Goal: Task Accomplishment & Management: Use online tool/utility

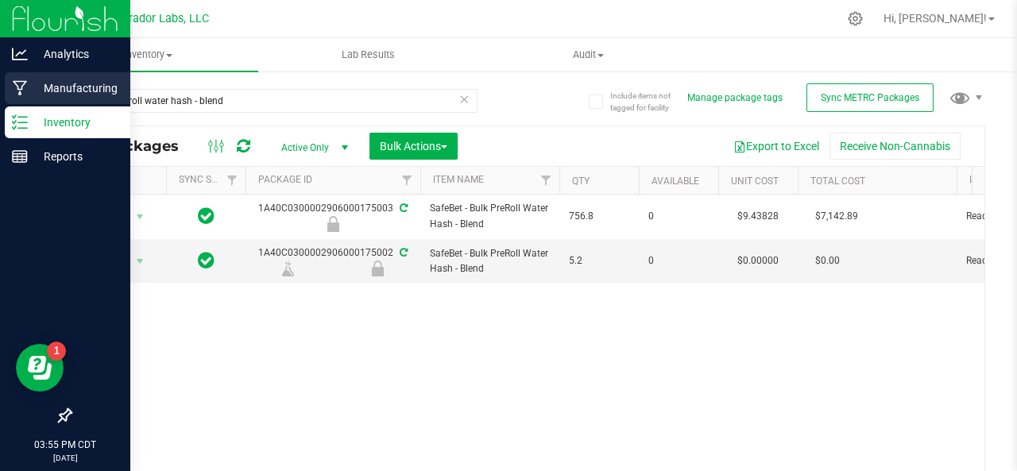
click at [38, 90] on p "Manufacturing" at bounding box center [75, 88] width 95 height 19
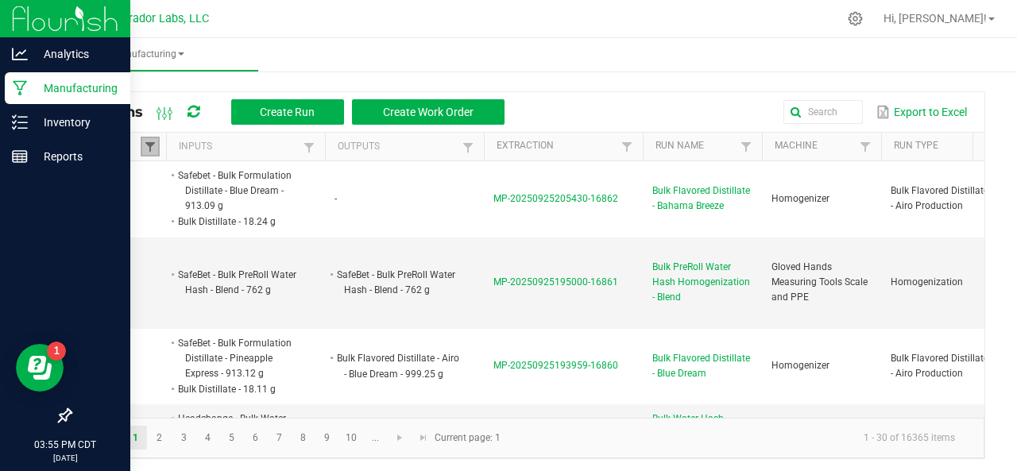
click at [146, 146] on span at bounding box center [150, 147] width 13 height 13
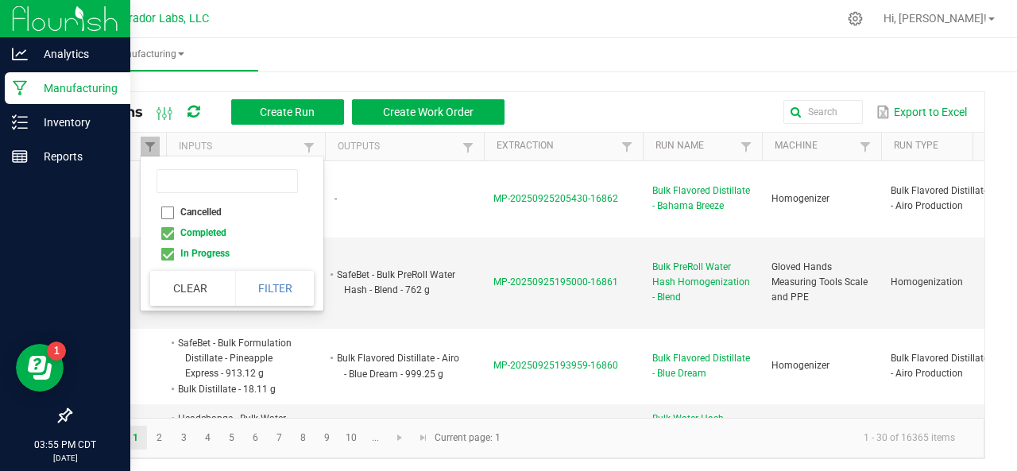
click at [167, 236] on li "Completed" at bounding box center [227, 232] width 154 height 21
checkbox input "false"
click at [264, 289] on button "Filter" at bounding box center [274, 288] width 79 height 35
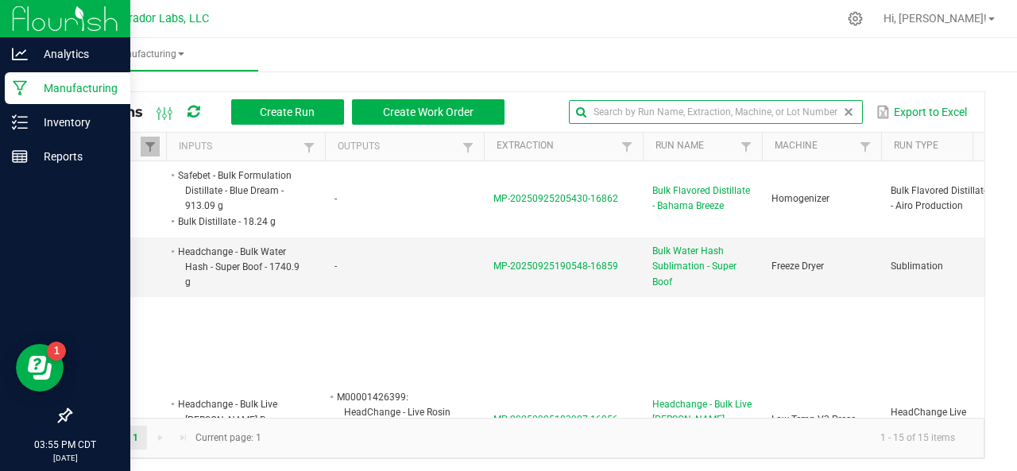
click at [809, 114] on input "text" at bounding box center [716, 112] width 294 height 24
drag, startPoint x: 809, startPoint y: 114, endPoint x: 802, endPoint y: 71, distance: 44.1
click at [802, 71] on manufacturing-component "Manufacturing All Runs Create Run Create Work Order du Export to Excel Status I…" at bounding box center [527, 256] width 979 height 437
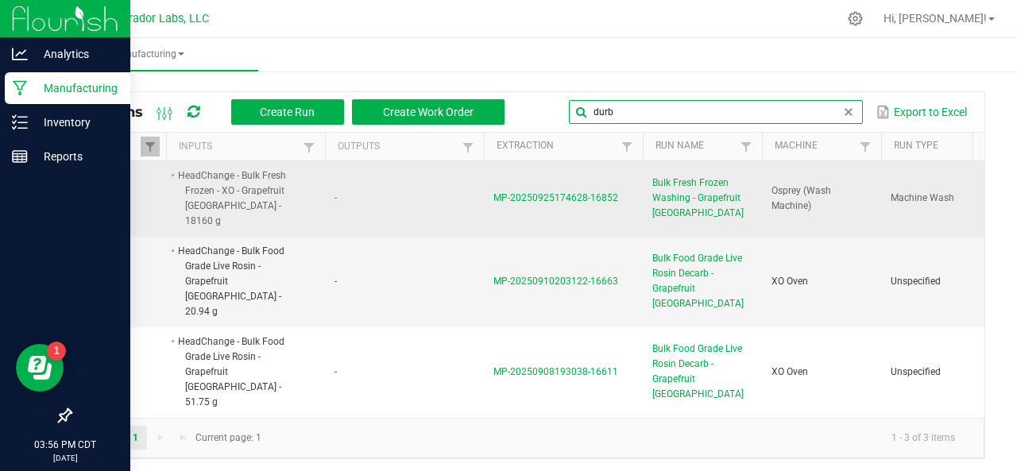
type input "durb"
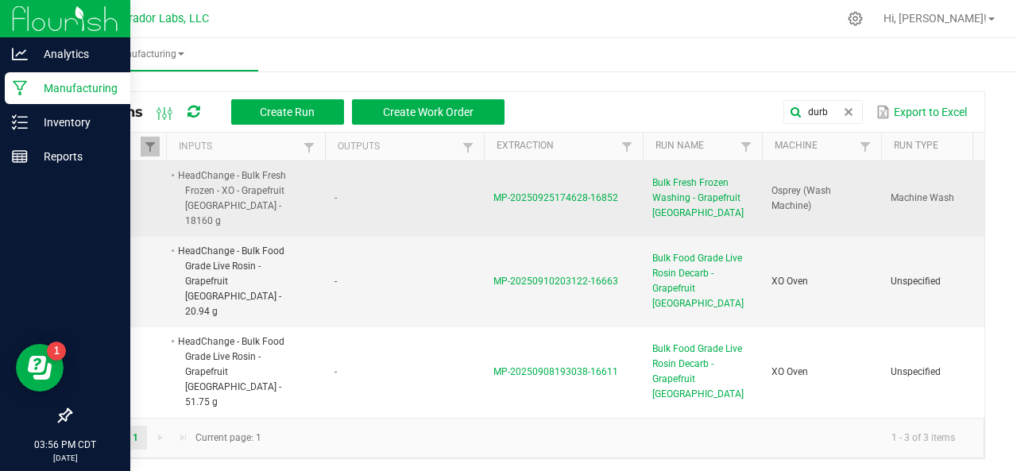
click at [542, 192] on span "MP-20250925174628-16852" at bounding box center [555, 197] width 125 height 11
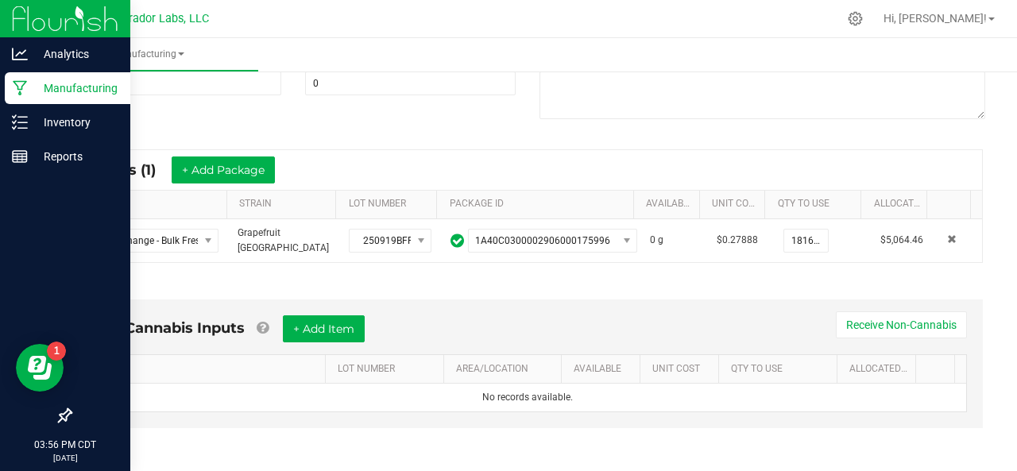
scroll to position [236, 0]
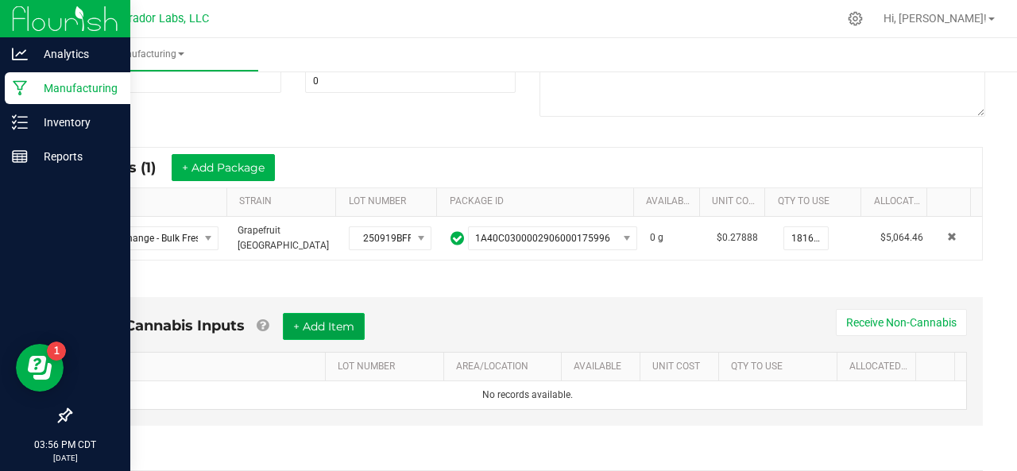
click at [335, 315] on button "+ Add Item" at bounding box center [324, 326] width 82 height 27
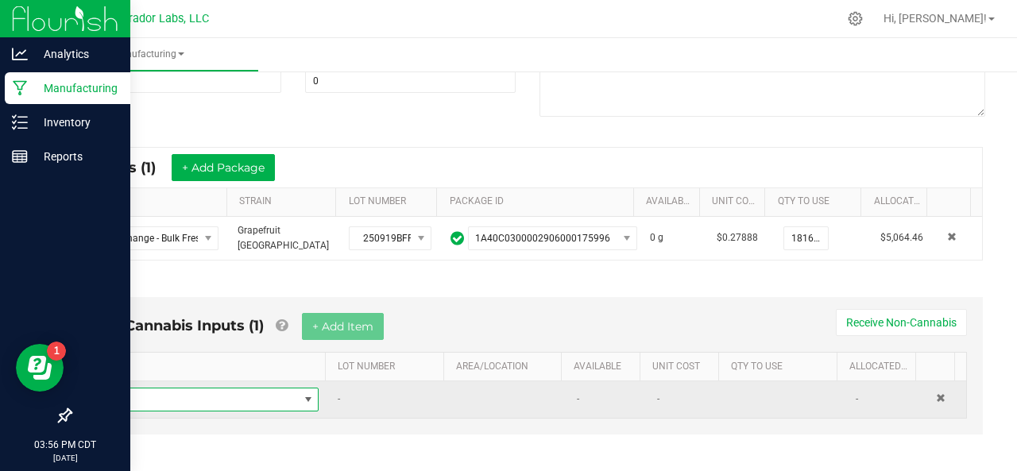
click at [221, 388] on span "NO DATA FOUND" at bounding box center [198, 399] width 199 height 22
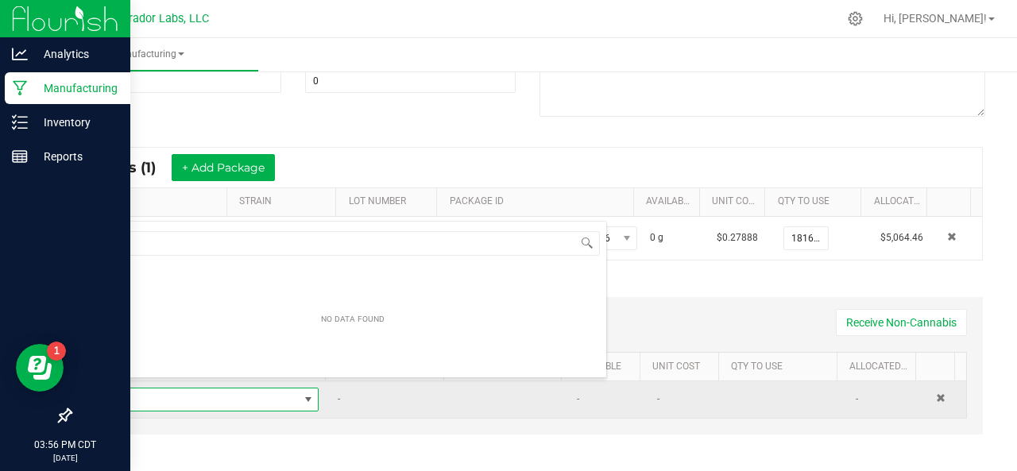
scroll to position [23, 210]
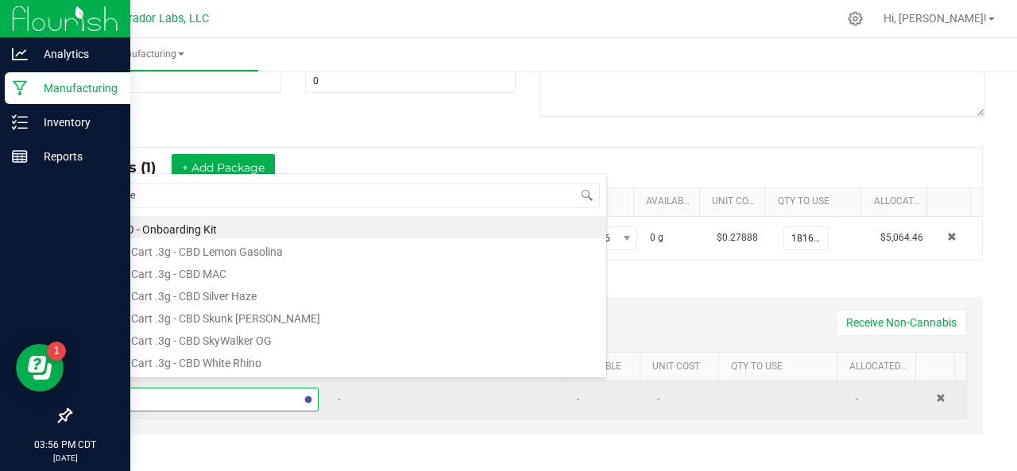
type input "liner"
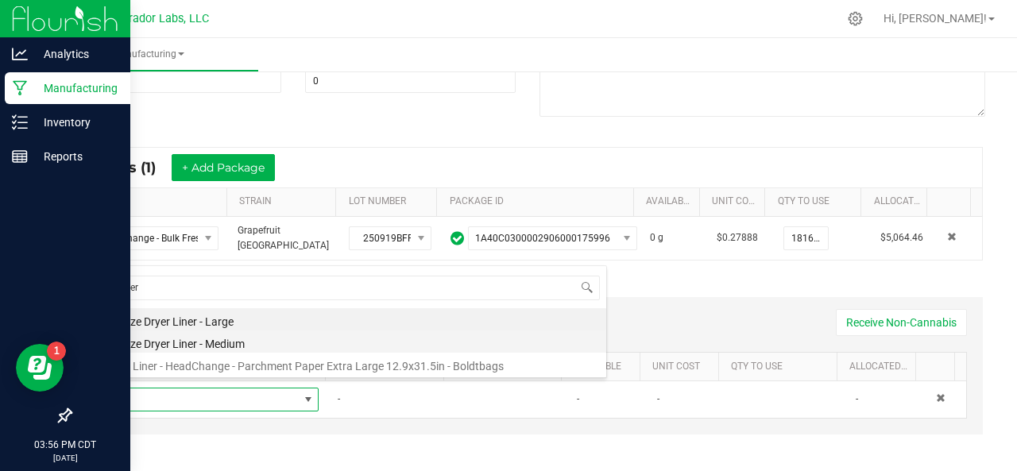
click at [188, 338] on li "Freeze Dryer Liner - Medium" at bounding box center [352, 341] width 507 height 22
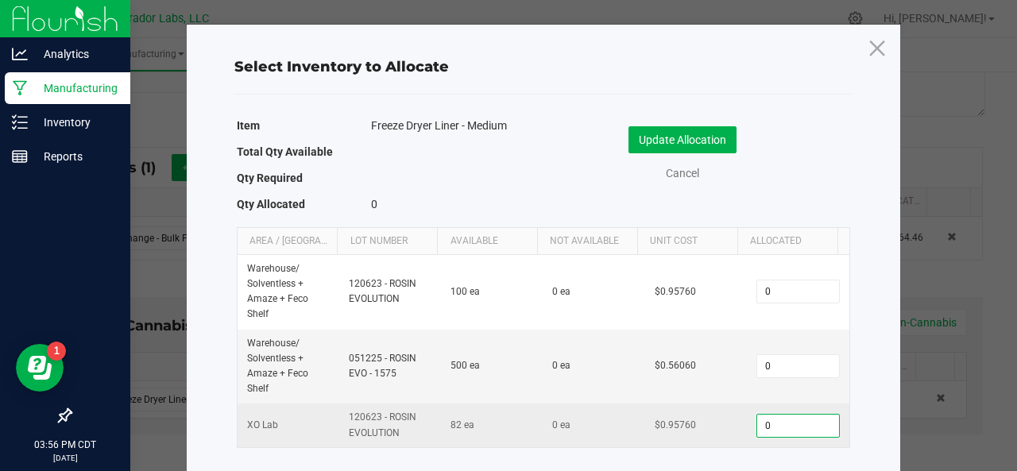
click at [766, 430] on input "0" at bounding box center [797, 426] width 81 height 22
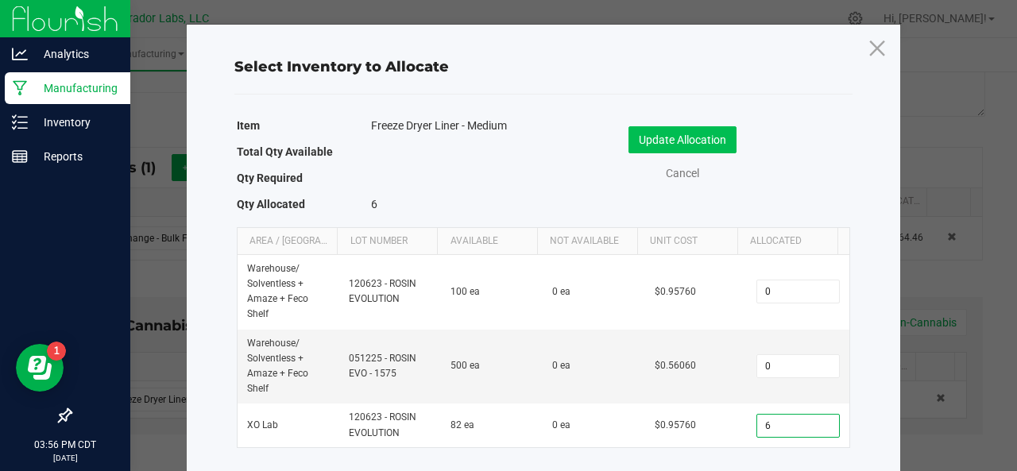
type input "6"
click at [651, 131] on button "Update Allocation" at bounding box center [682, 139] width 108 height 27
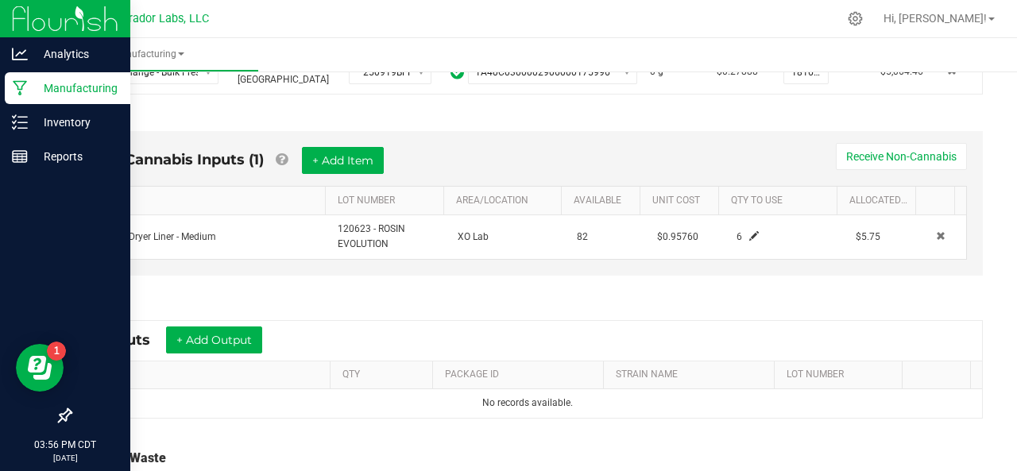
scroll to position [403, 0]
click at [186, 326] on button "+ Add Output" at bounding box center [214, 339] width 96 height 27
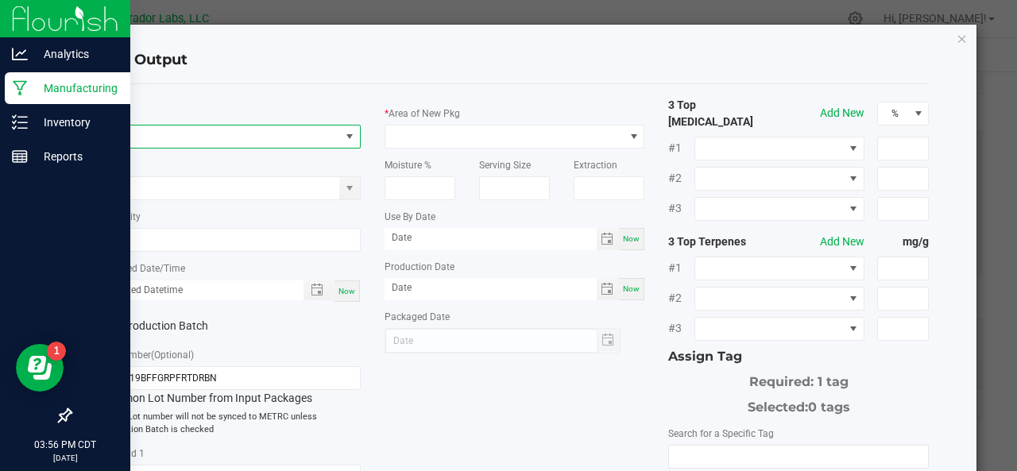
click at [149, 133] on span "NO DATA FOUND" at bounding box center [220, 137] width 239 height 22
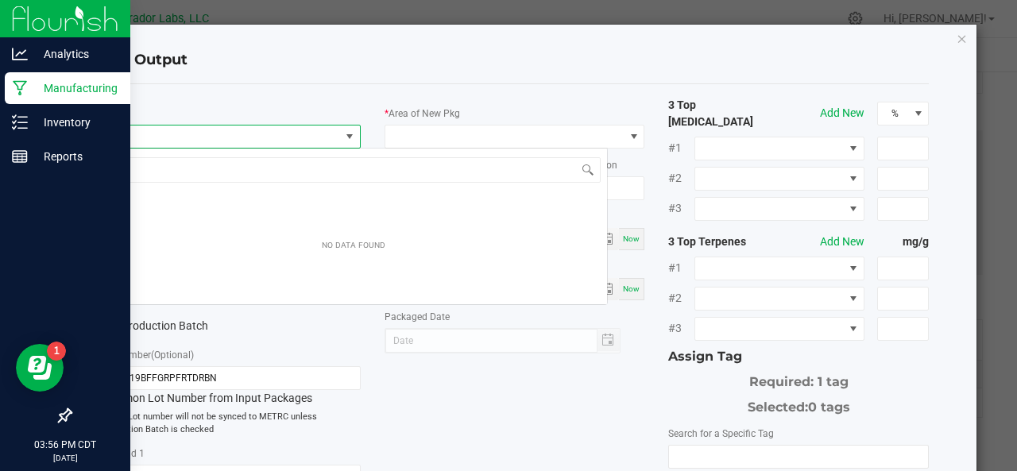
scroll to position [23, 257]
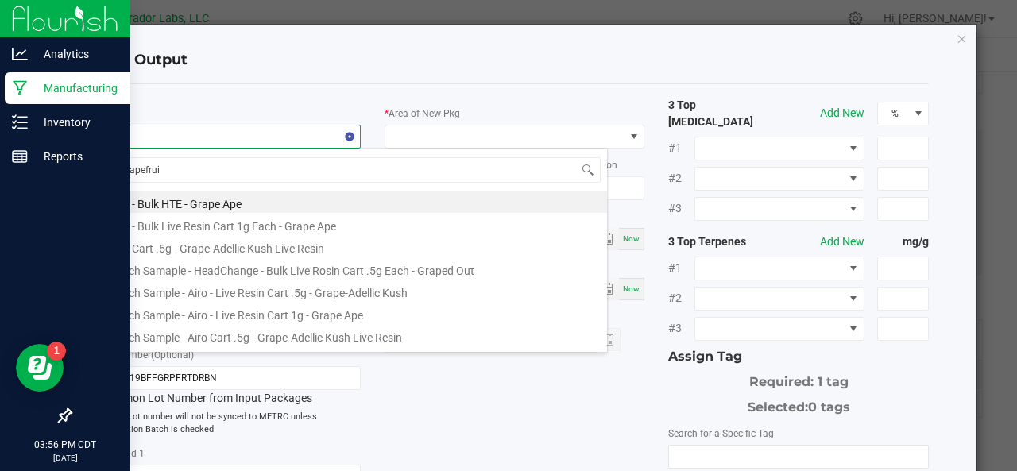
type input "grapefruit"
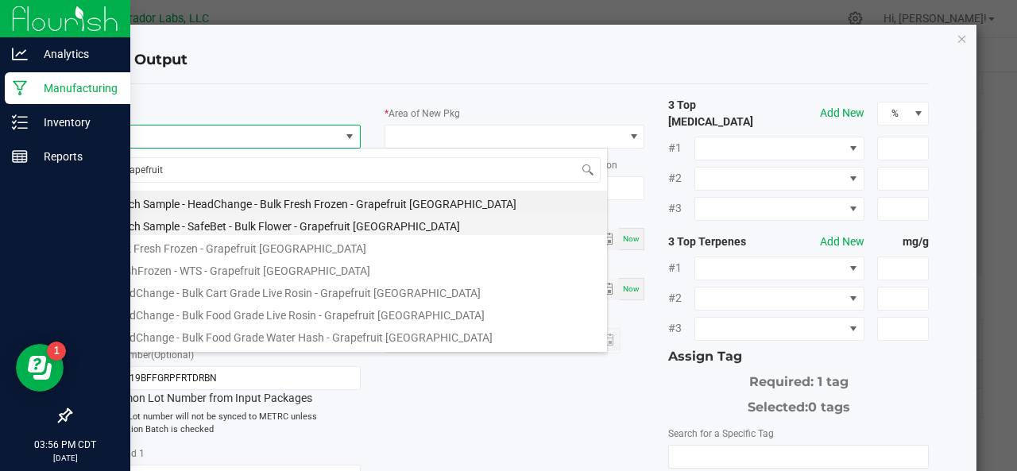
scroll to position [197, 0]
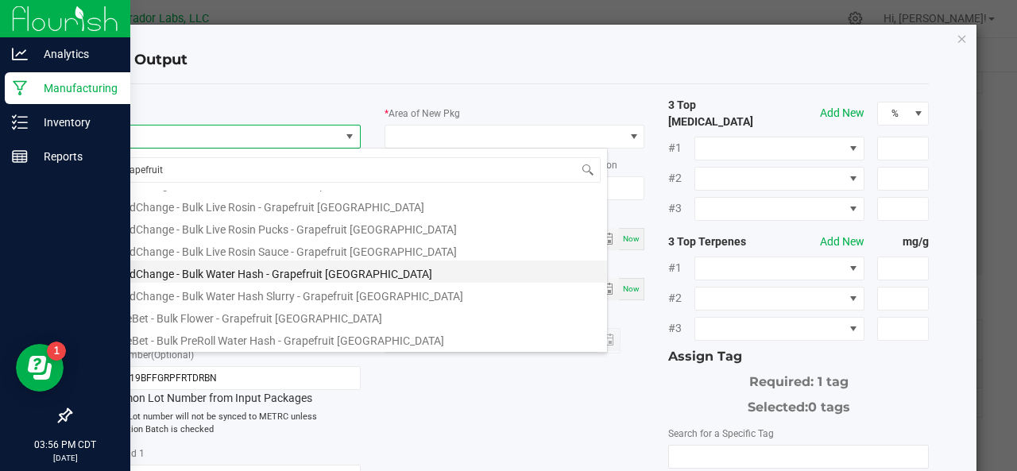
click at [176, 277] on li "HeadChange - Bulk Water Hash - Grapefruit [GEOGRAPHIC_DATA]" at bounding box center [353, 272] width 507 height 22
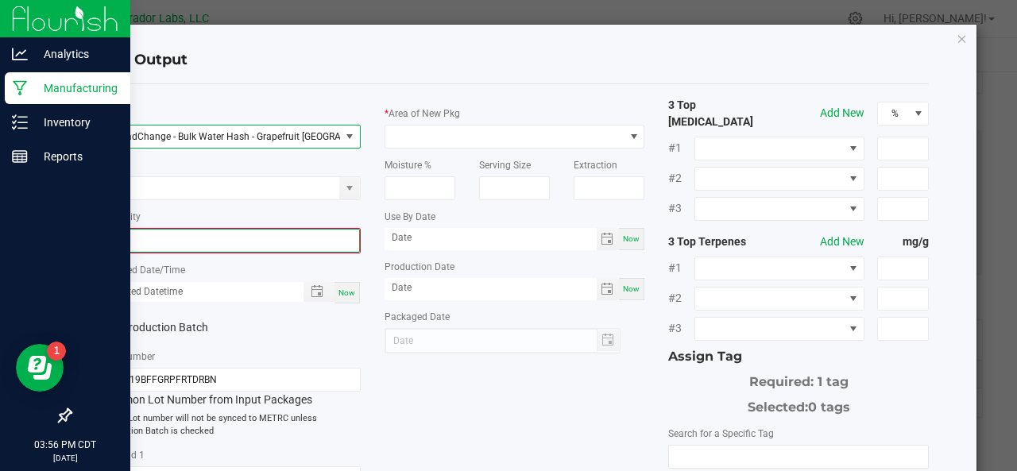
click at [183, 242] on input "0" at bounding box center [230, 241] width 257 height 22
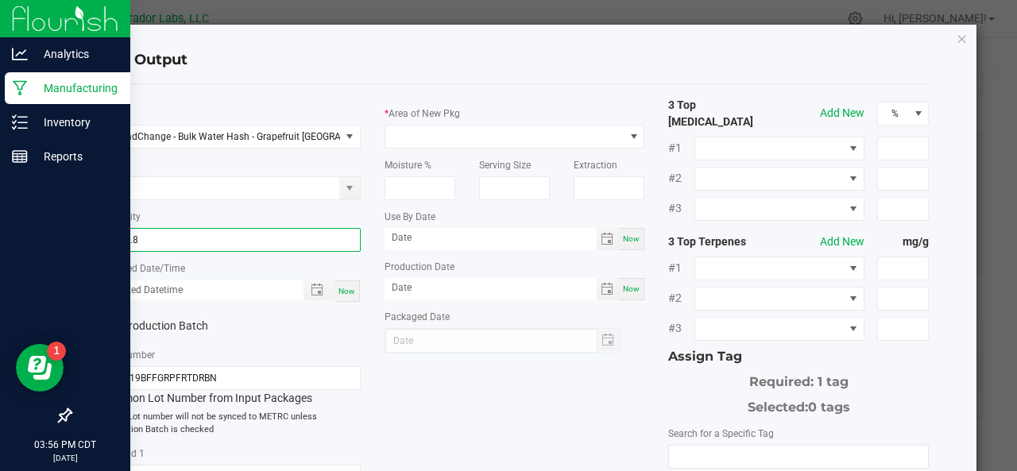
type input "1806.8000 g"
click at [343, 292] on span "Now" at bounding box center [346, 291] width 17 height 9
type input "[DATE] 3:56 PM"
type input "[DATE]"
click at [151, 328] on label "Production Batch" at bounding box center [159, 326] width 118 height 17
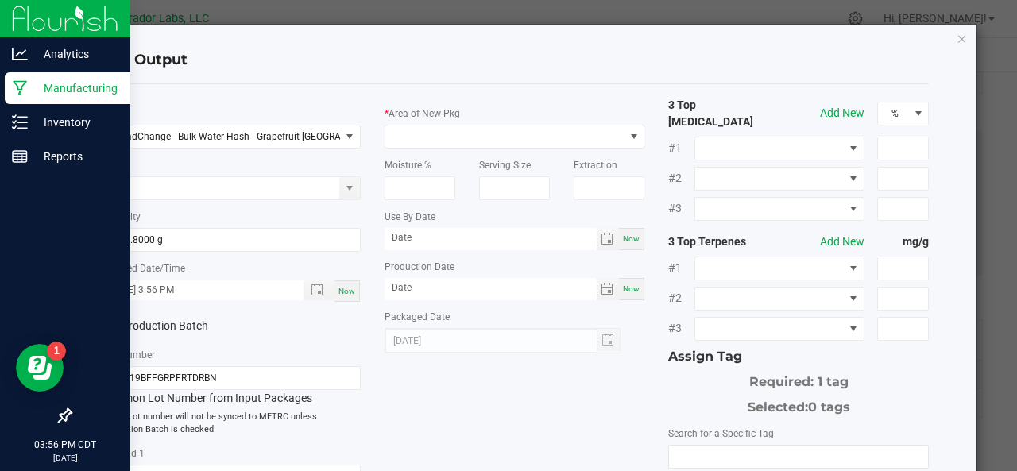
click at [0, 0] on input "Production Batch" at bounding box center [0, 0] width 0 height 0
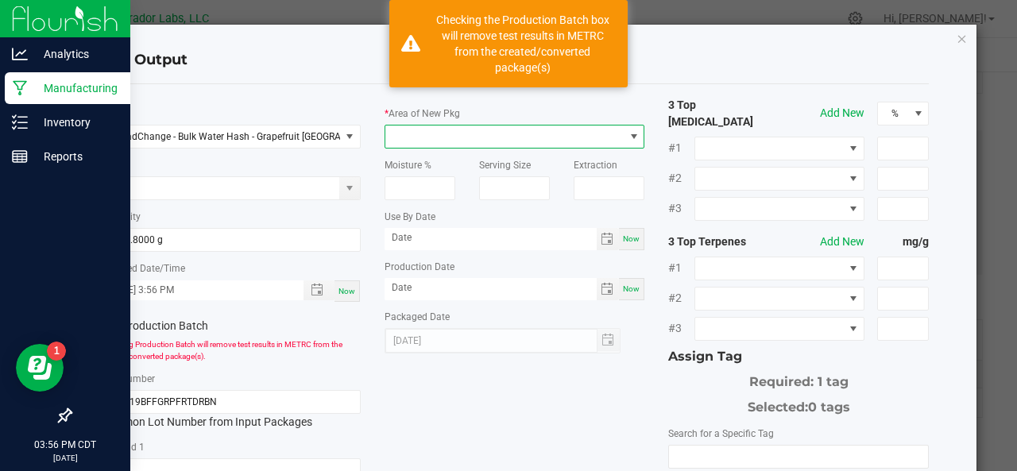
click at [448, 134] on span at bounding box center [504, 137] width 239 height 22
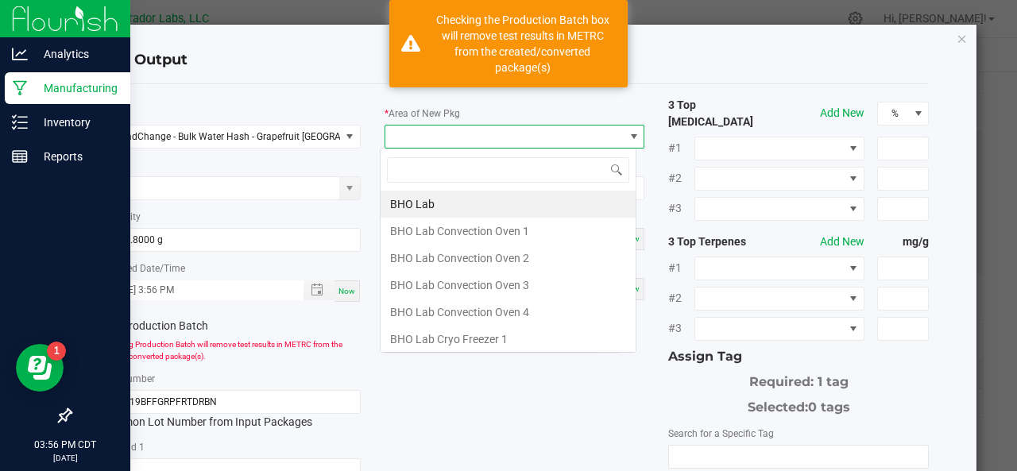
scroll to position [23, 257]
type input "xo"
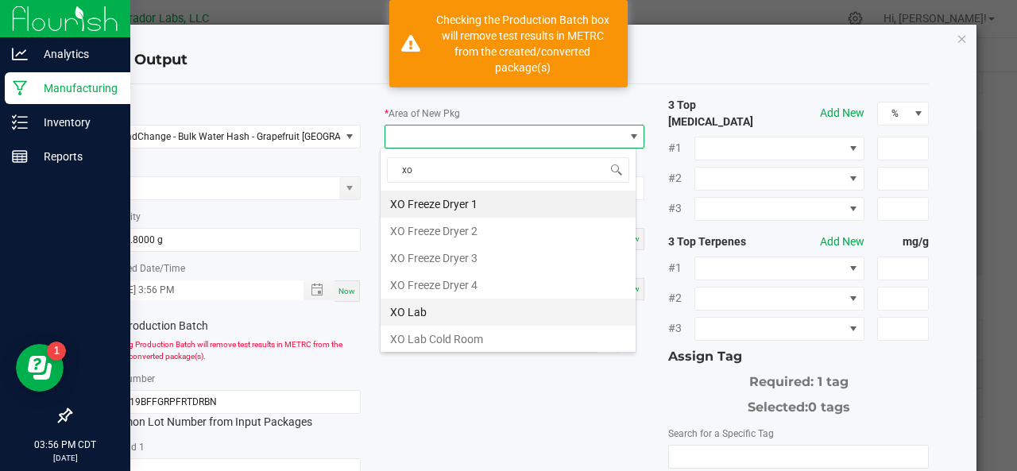
click at [415, 314] on li "XO Lab" at bounding box center [507, 312] width 255 height 27
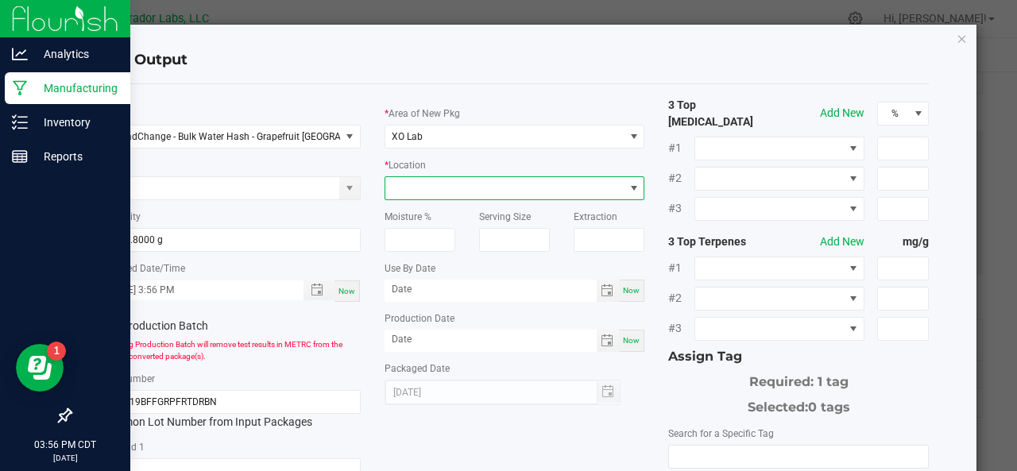
click at [426, 190] on span at bounding box center [504, 188] width 239 height 22
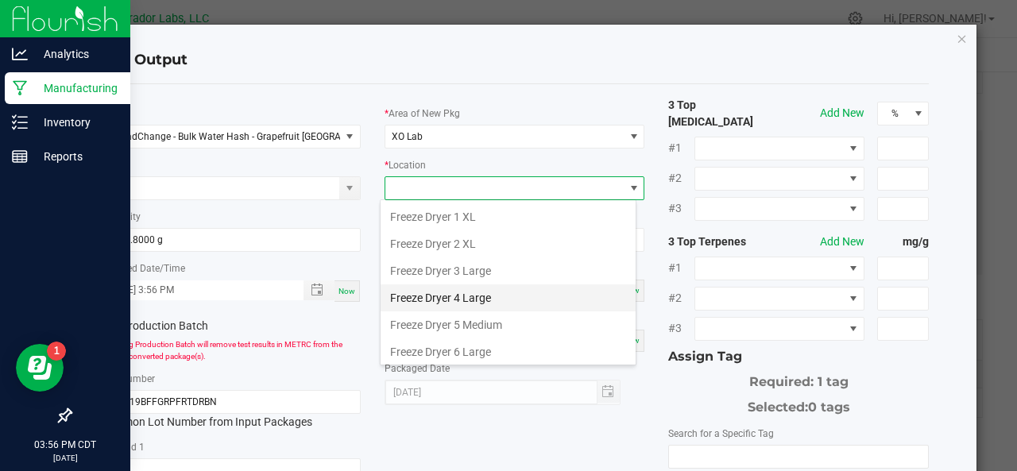
scroll to position [56, 0]
click at [456, 346] on li "Freeze Dryer 6 Large" at bounding box center [507, 348] width 255 height 27
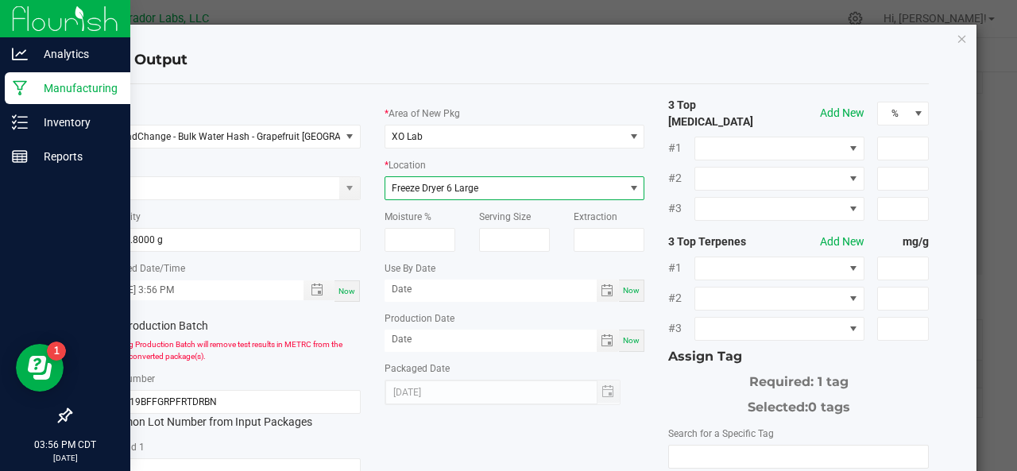
click at [461, 187] on span "Freeze Dryer 6 Large" at bounding box center [435, 188] width 87 height 11
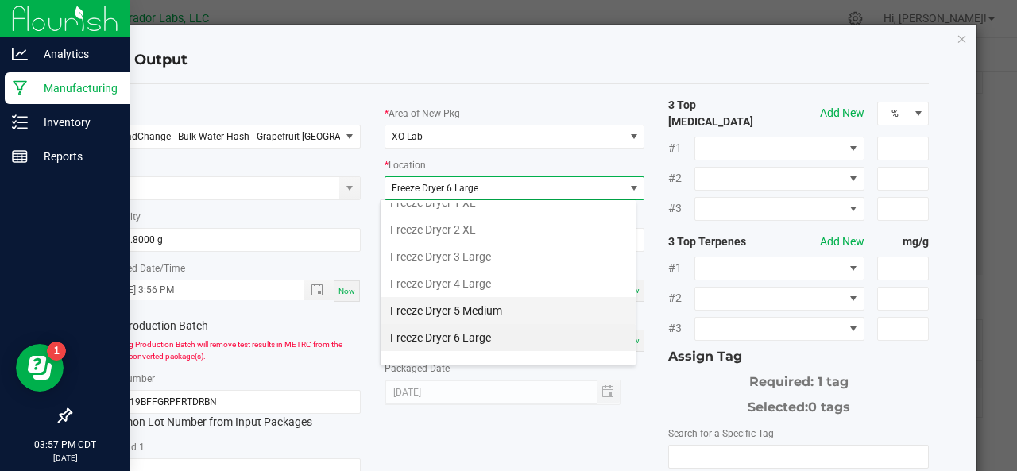
scroll to position [68, 0]
click at [490, 331] on li "Freeze Dryer 6 Large" at bounding box center [507, 336] width 255 height 27
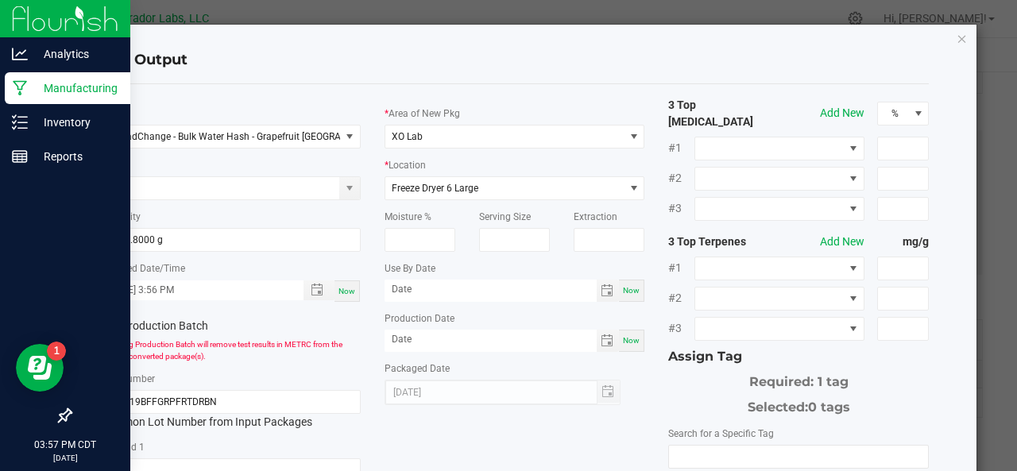
click at [623, 295] on span "Now" at bounding box center [631, 290] width 17 height 9
click at [499, 289] on input "[DATE]" at bounding box center [490, 290] width 212 height 20
type input "[DATE]"
click at [625, 342] on span "Now" at bounding box center [631, 340] width 17 height 9
type input "[DATE]"
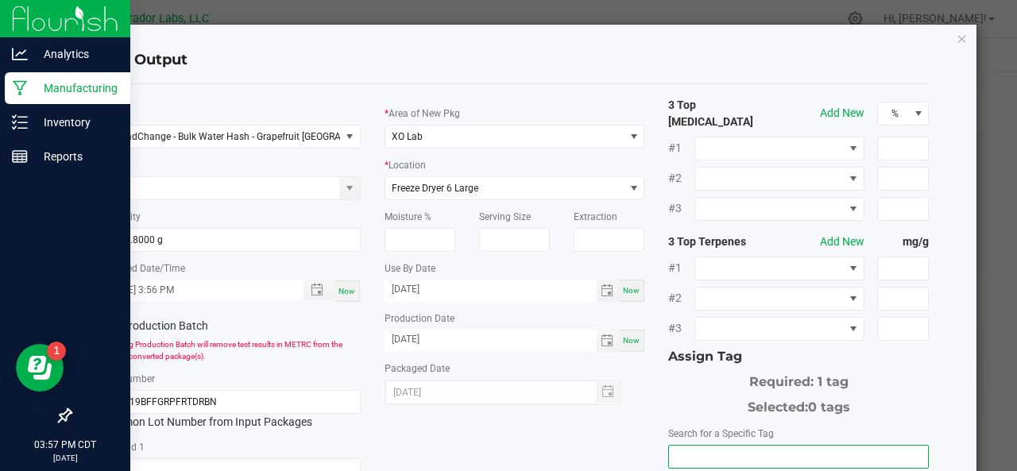
click at [713, 446] on input "NO DATA FOUND" at bounding box center [798, 457] width 259 height 22
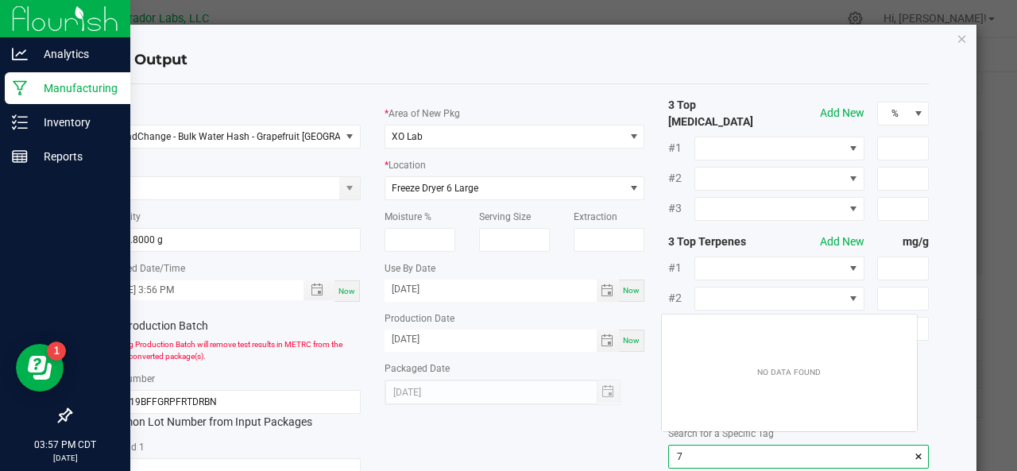
scroll to position [22, 256]
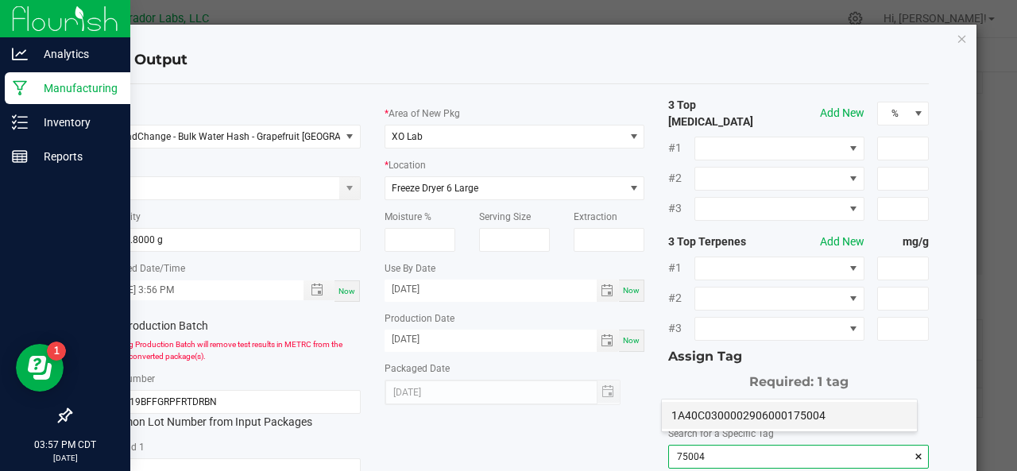
click at [691, 423] on li "1A40C0300002906000175004" at bounding box center [789, 415] width 255 height 27
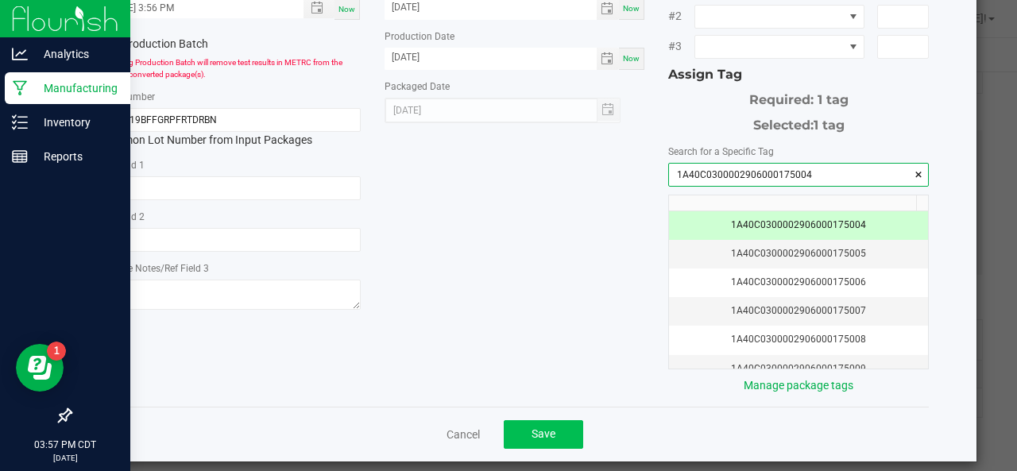
type input "1A40C0300002906000175004"
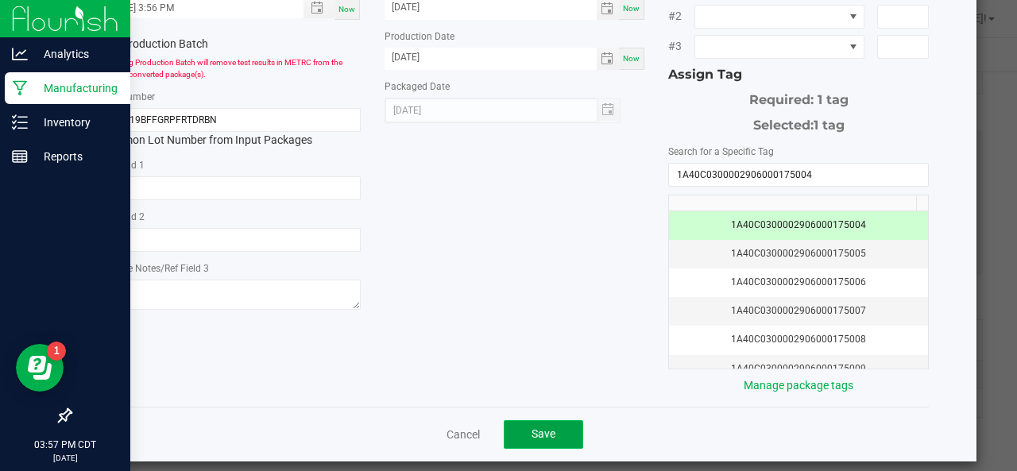
click at [536, 427] on span "Save" at bounding box center [543, 433] width 24 height 13
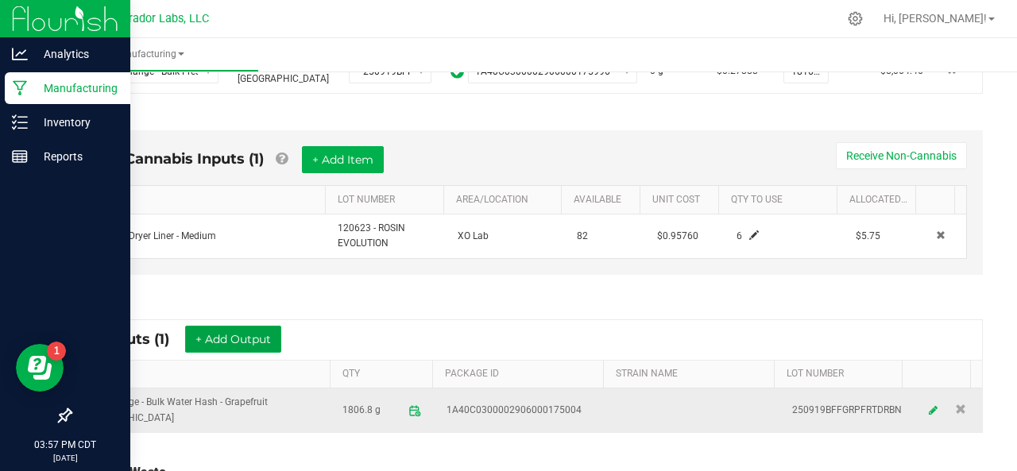
scroll to position [531, 0]
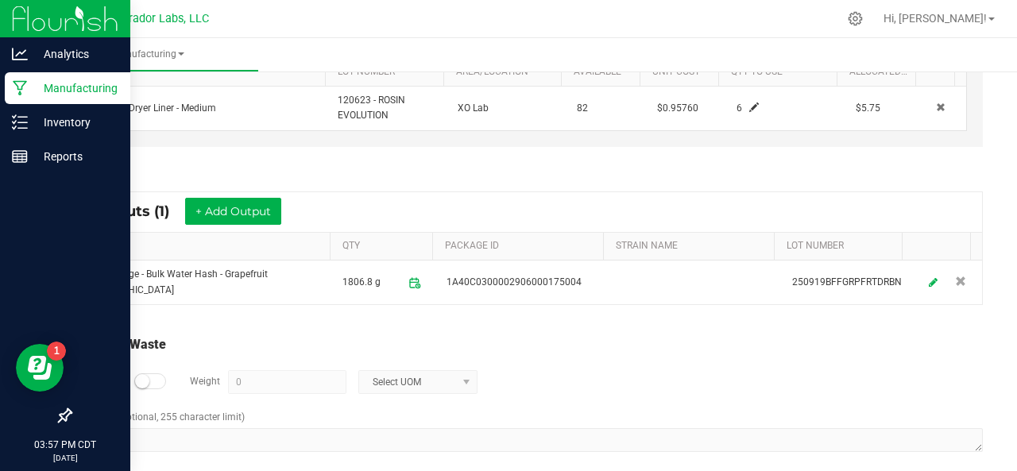
click at [149, 373] on div at bounding box center [150, 381] width 32 height 16
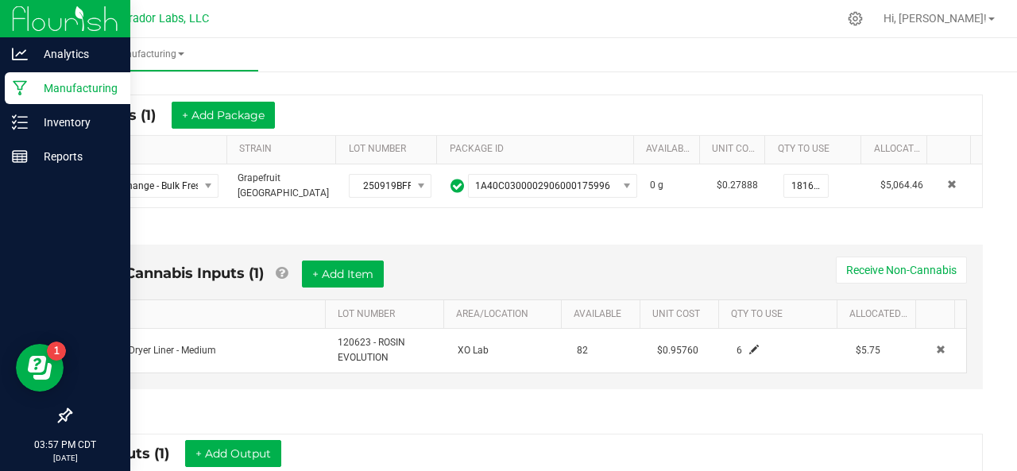
scroll to position [283, 0]
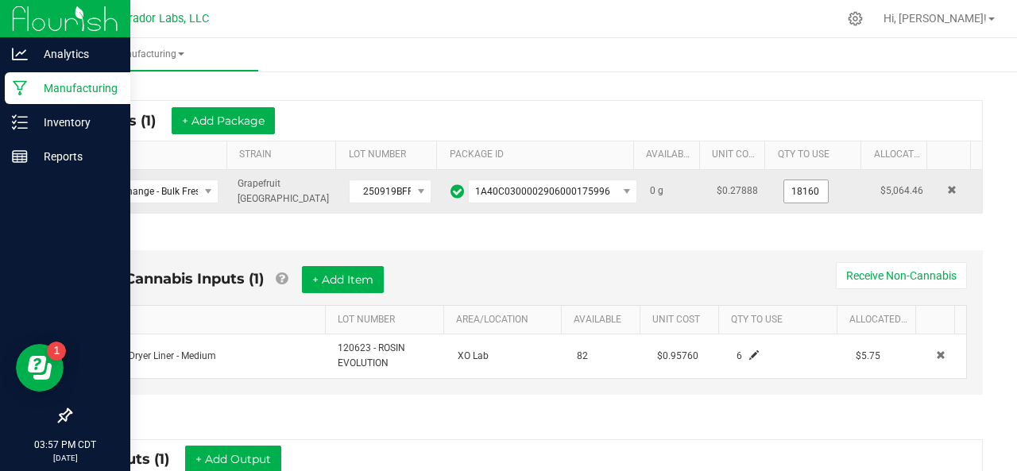
click at [784, 185] on input "18160" at bounding box center [806, 191] width 44 height 22
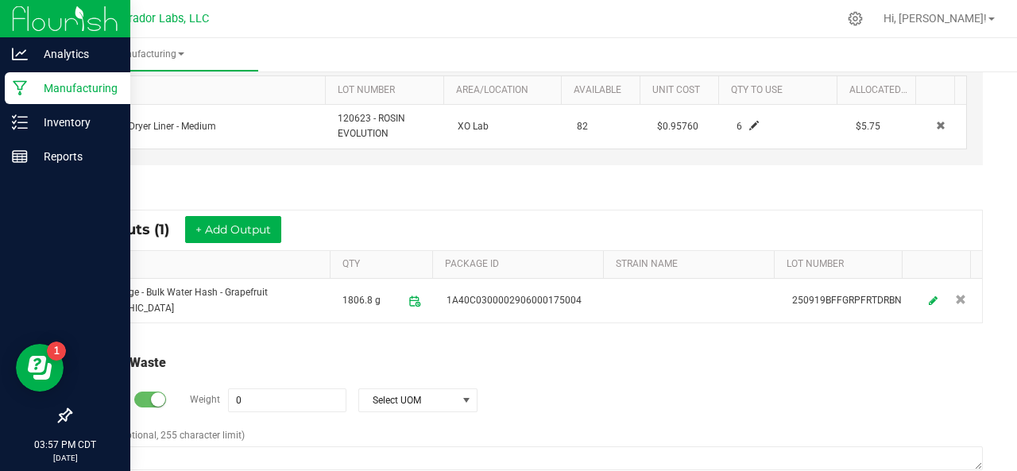
scroll to position [513, 0]
type input "18160.0000 g"
click at [281, 388] on input "0" at bounding box center [287, 399] width 117 height 22
paste input "1816"
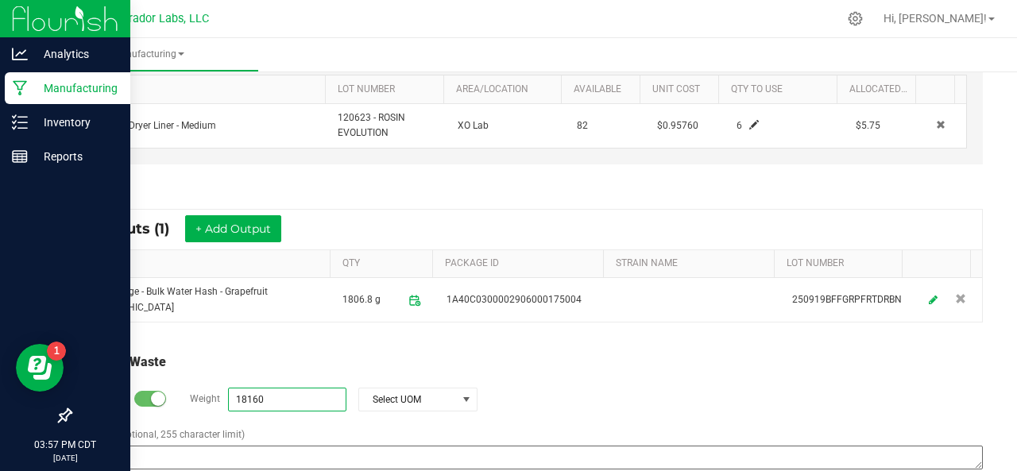
type input "18160"
click at [260, 446] on textarea "Comment (optional, 255 character limit)" at bounding box center [527, 458] width 910 height 24
click at [260, 446] on textarea "M" at bounding box center [527, 458] width 910 height 24
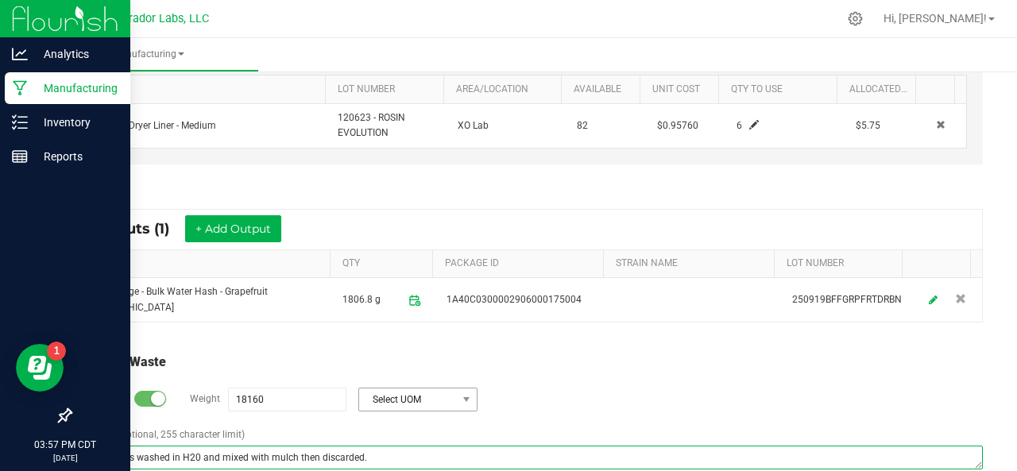
type textarea "Material was washed in H20 and mixed with mulch then discarded."
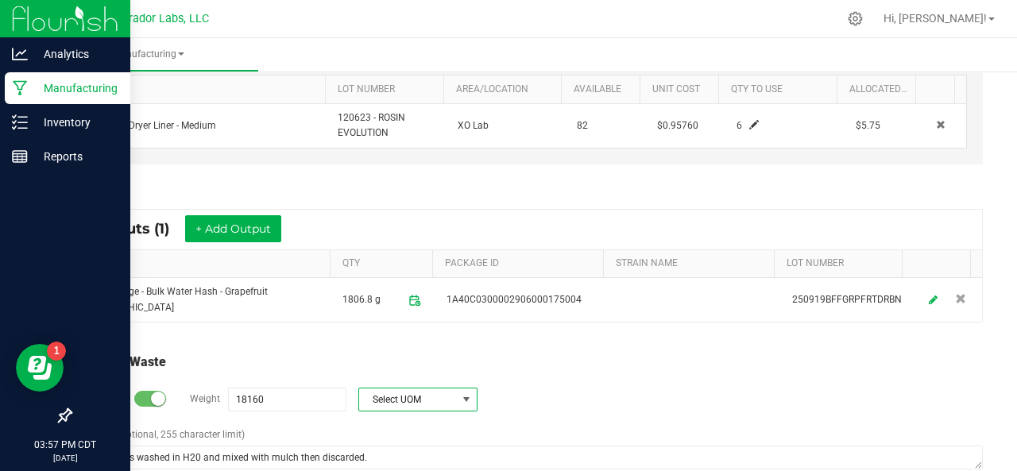
click at [391, 388] on span "Select UOM" at bounding box center [408, 399] width 98 height 22
click at [392, 249] on li "Gram" at bounding box center [416, 248] width 118 height 22
type input "18160 g"
click at [540, 337] on div "Total Run Waste Log Waste? Weight 18160 g Gram Comment (optional, 255 character…" at bounding box center [527, 412] width 939 height 151
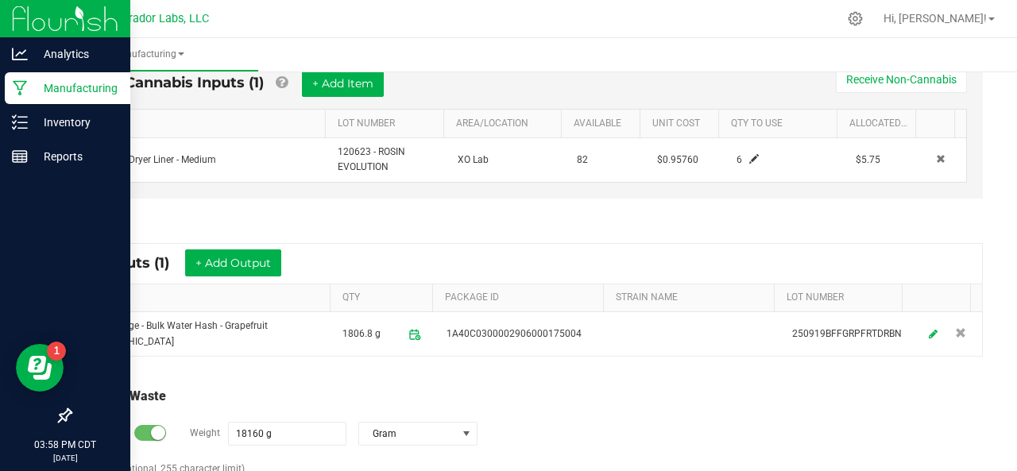
scroll to position [0, 0]
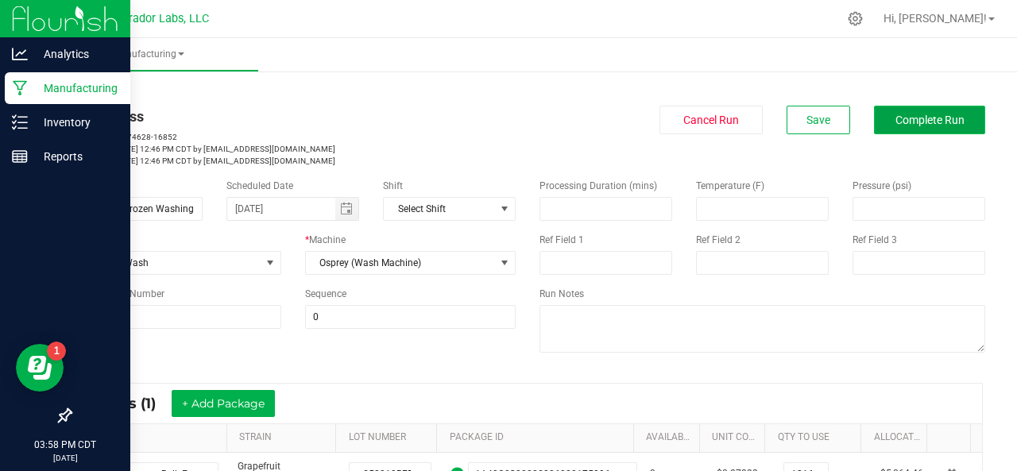
click at [907, 112] on button "Complete Run" at bounding box center [929, 120] width 111 height 29
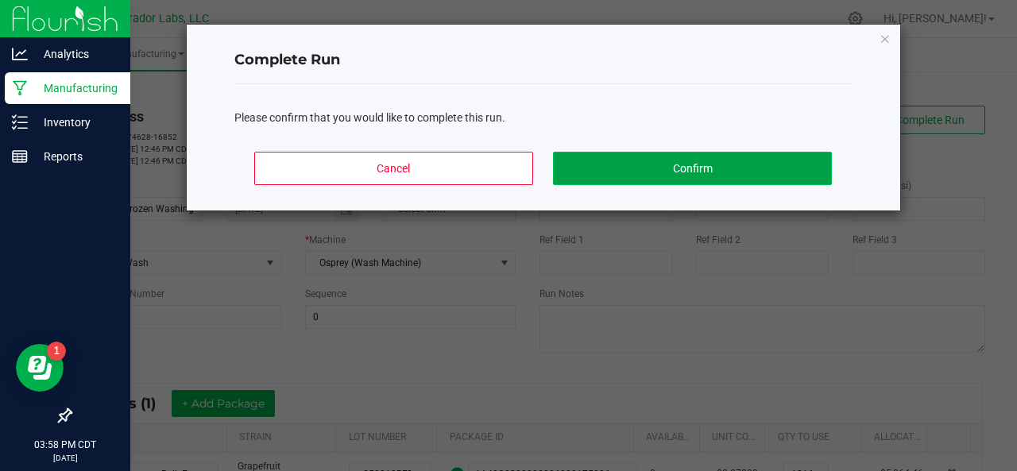
click at [637, 174] on button "Confirm" at bounding box center [692, 168] width 278 height 33
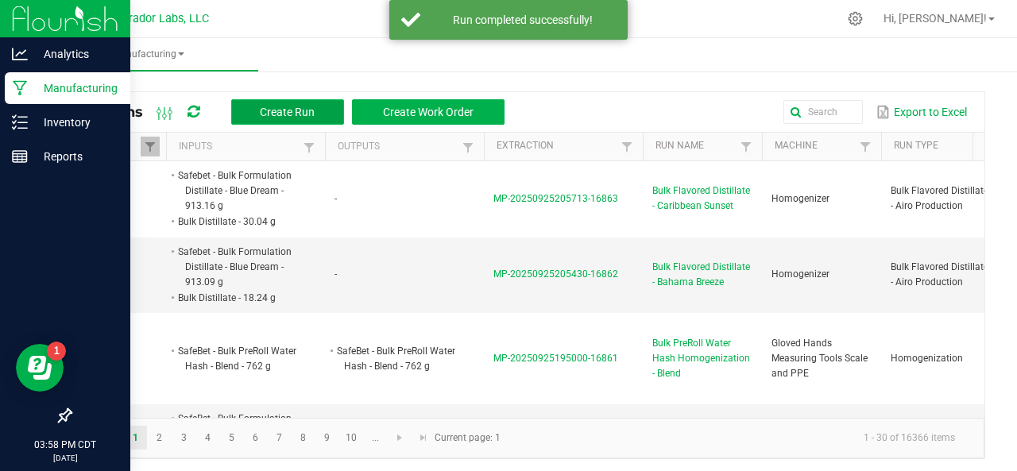
click at [283, 109] on span "Create Run" at bounding box center [287, 112] width 55 height 13
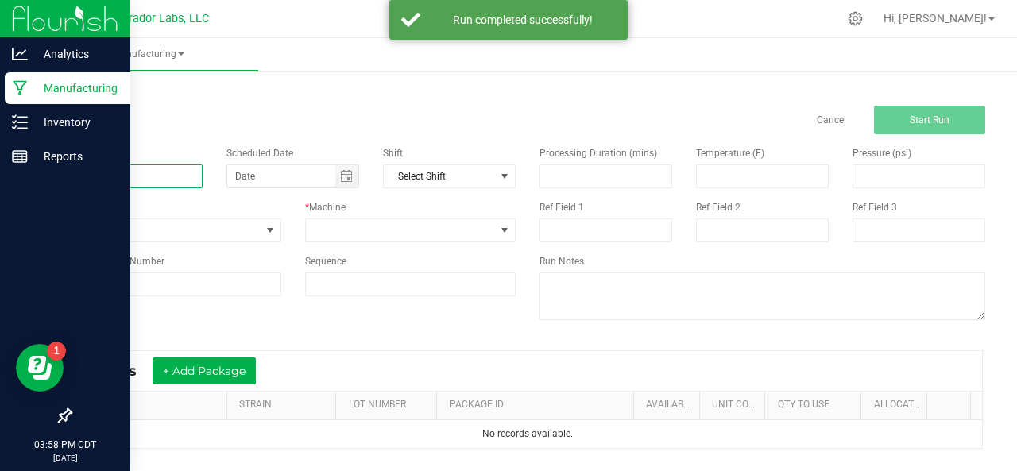
click at [162, 179] on input at bounding box center [136, 176] width 133 height 24
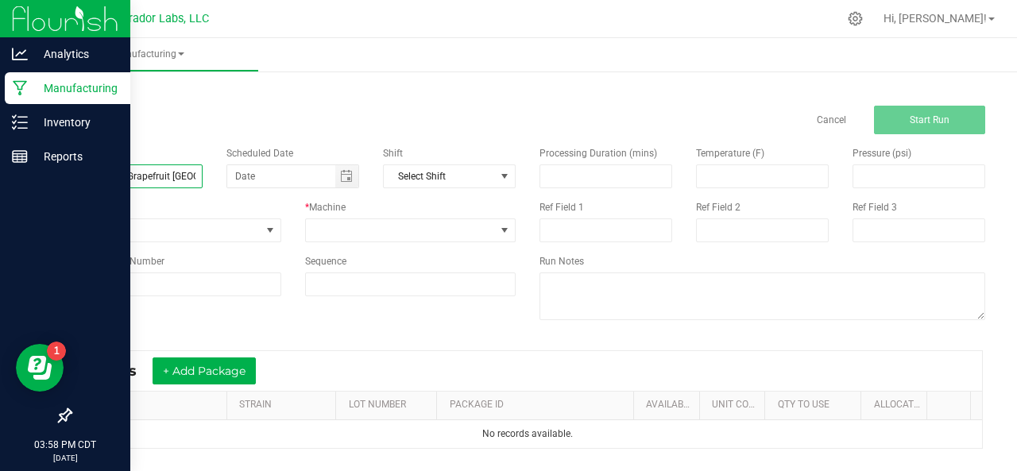
scroll to position [0, 88]
click at [340, 176] on span "Toggle calendar" at bounding box center [346, 176] width 13 height 13
type input "Bulk Water Hash Sublimation - Grapefruit [GEOGRAPHIC_DATA]"
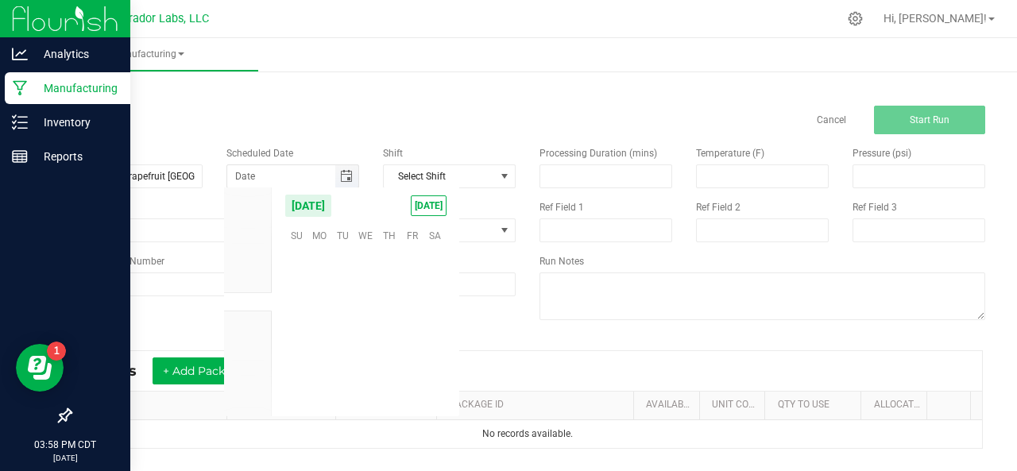
scroll to position [257609, 0]
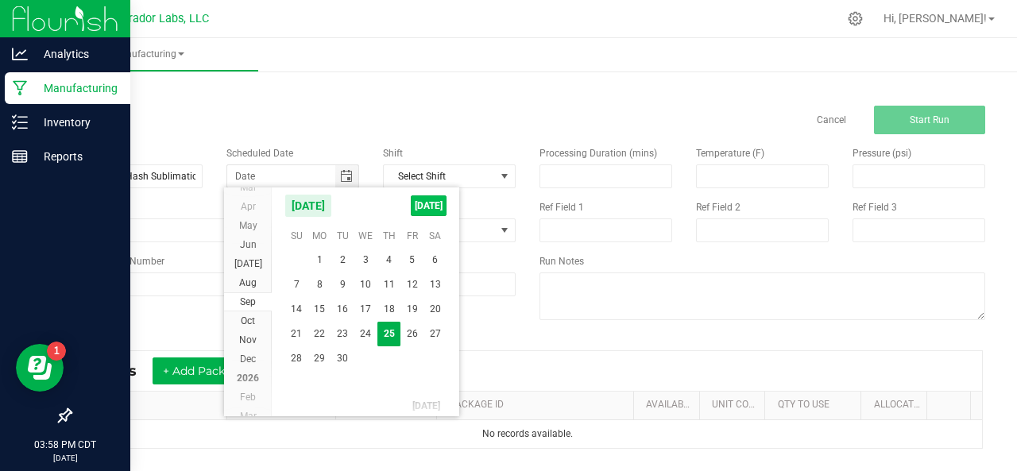
click at [415, 209] on span "[DATE]" at bounding box center [429, 205] width 36 height 21
type input "[DATE]"
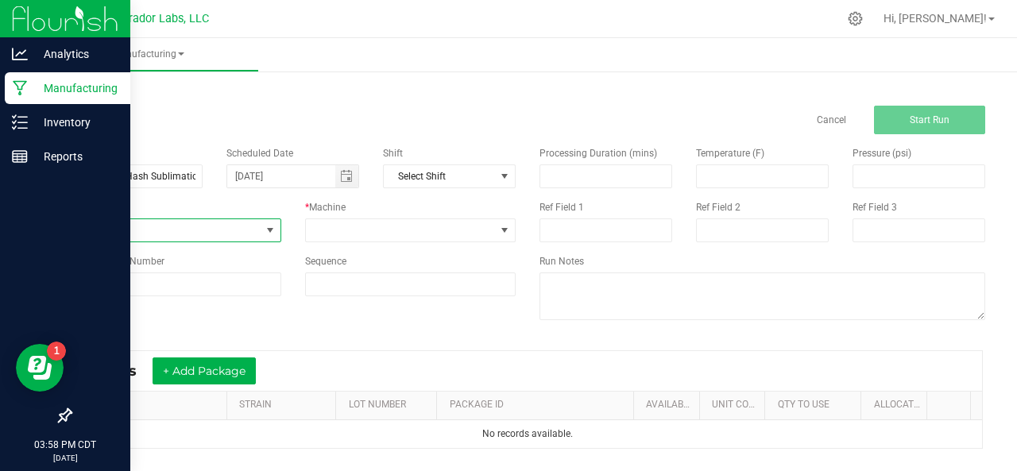
click at [187, 234] on span "None" at bounding box center [166, 230] width 190 height 22
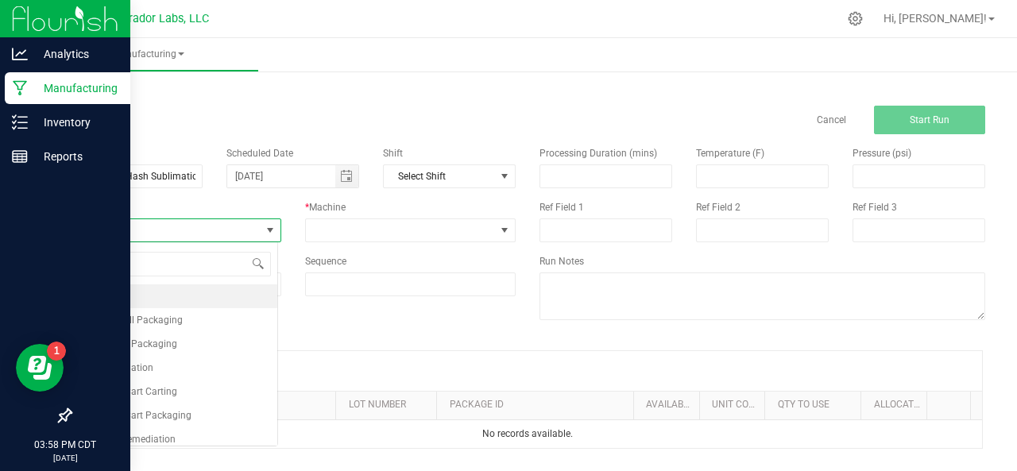
scroll to position [23, 207]
type input "sub"
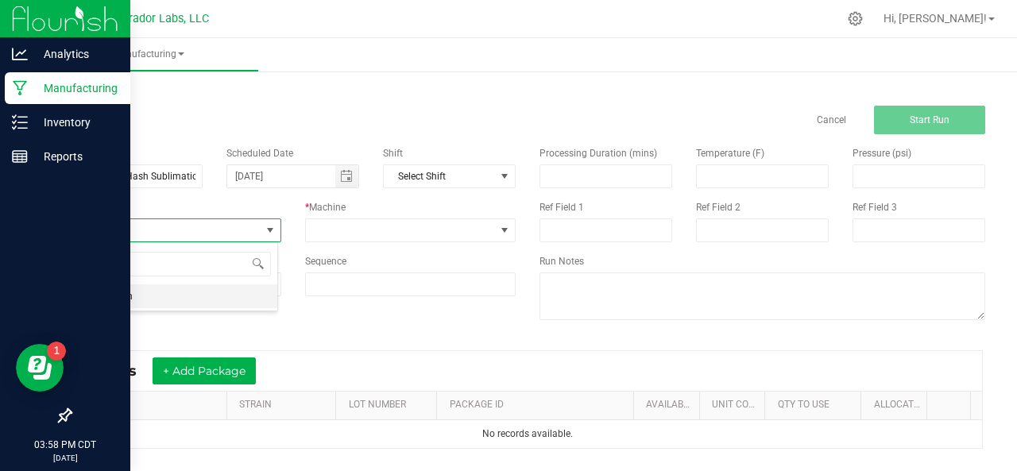
click at [103, 303] on span "Sublimation" at bounding box center [106, 296] width 52 height 16
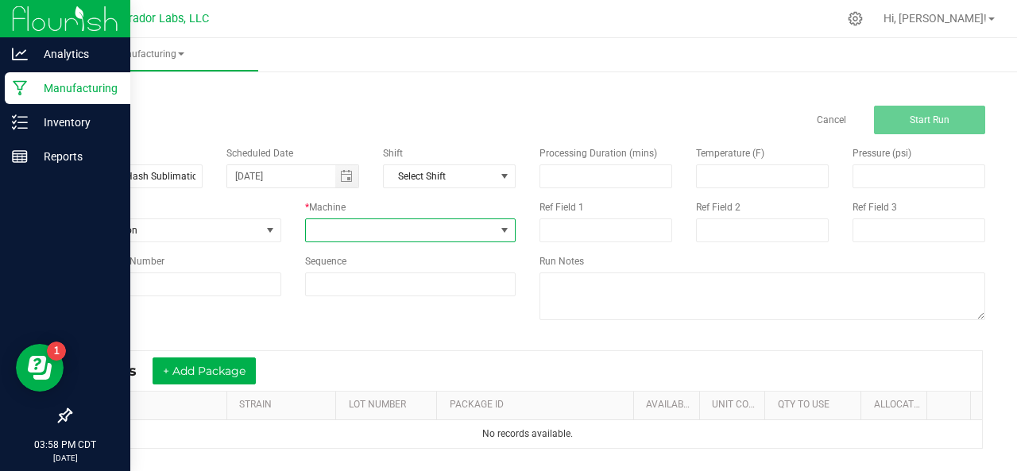
click at [323, 230] on span at bounding box center [401, 230] width 190 height 22
type input "free"
click at [327, 301] on li "Freeze Dryer" at bounding box center [406, 297] width 207 height 27
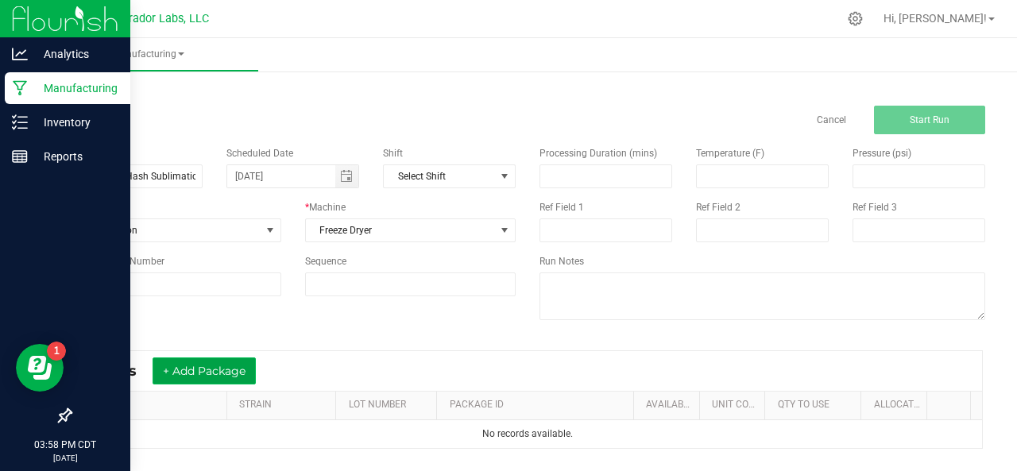
click at [211, 361] on button "+ Add Package" at bounding box center [204, 370] width 103 height 27
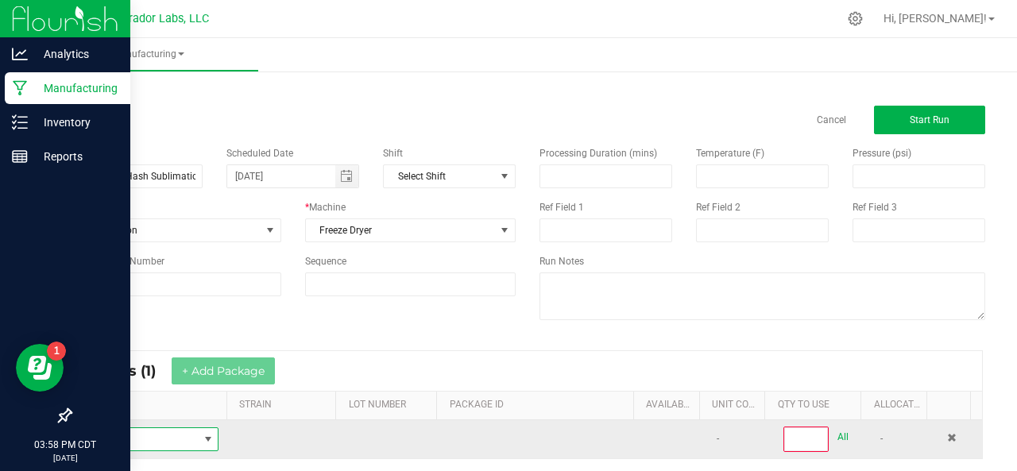
click at [182, 432] on span "NO DATA FOUND" at bounding box center [140, 439] width 114 height 22
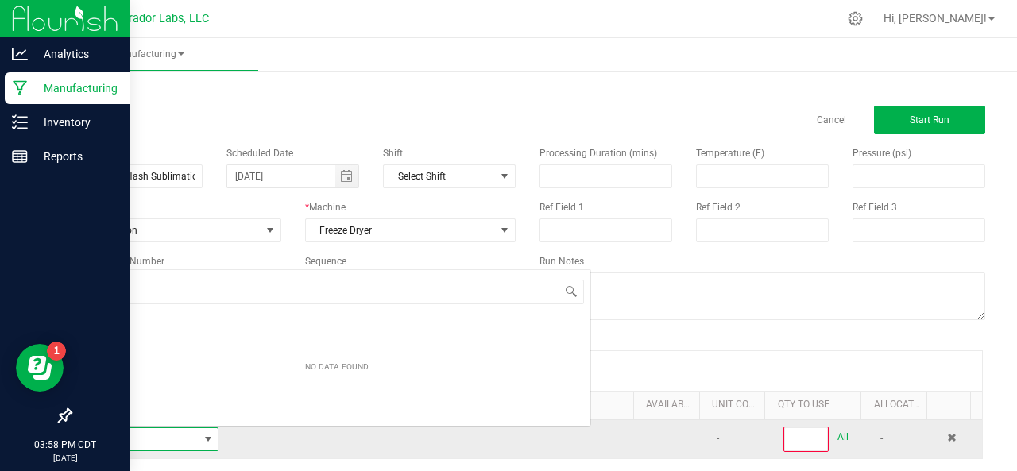
scroll to position [23, 130]
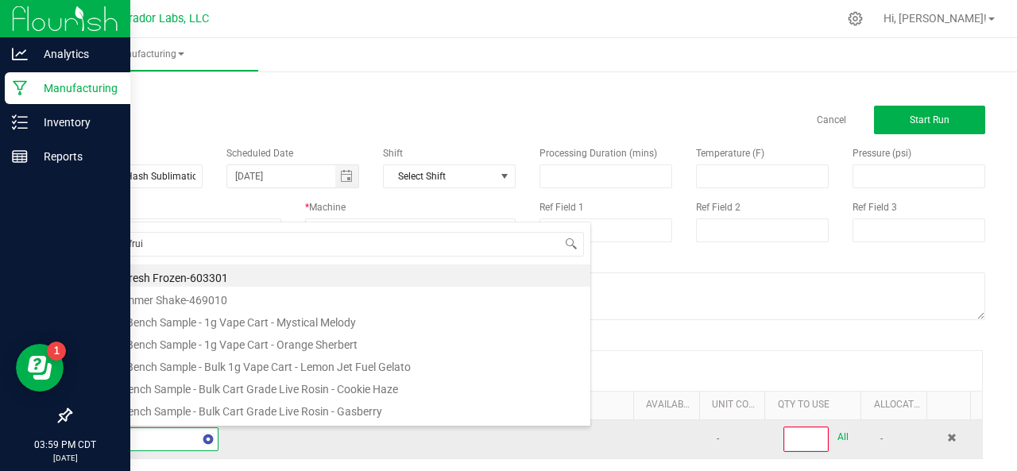
type input "grapefruit"
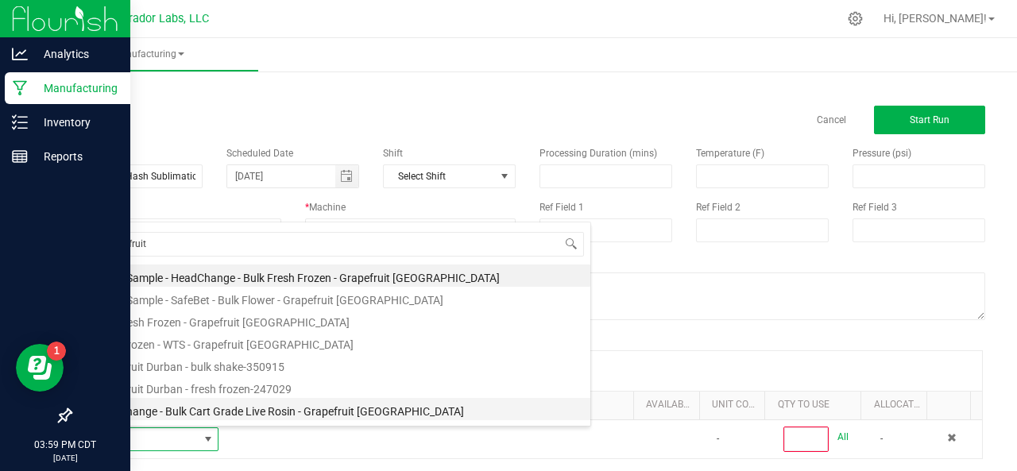
scroll to position [308, 0]
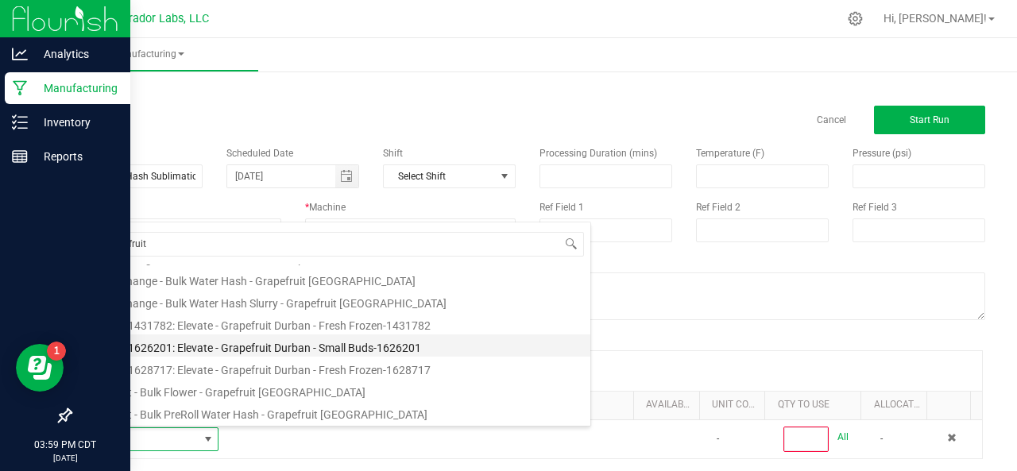
click at [234, 342] on li "M00001626201: Elevate - Grapefruit Durban - Small Buds-1626201" at bounding box center [336, 345] width 507 height 22
type input "0"
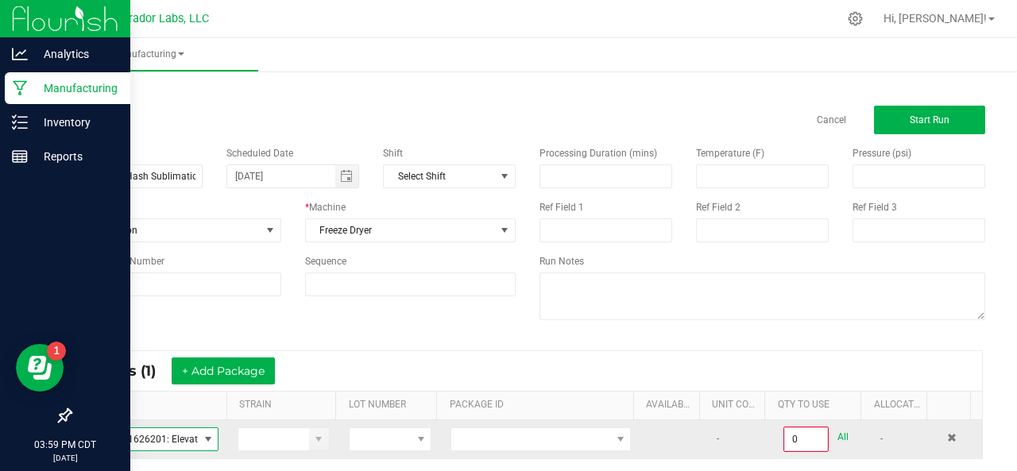
click at [150, 431] on span "M00001626201: Elevate - Grapefruit Durban - Small Buds-1626201" at bounding box center [140, 439] width 114 height 22
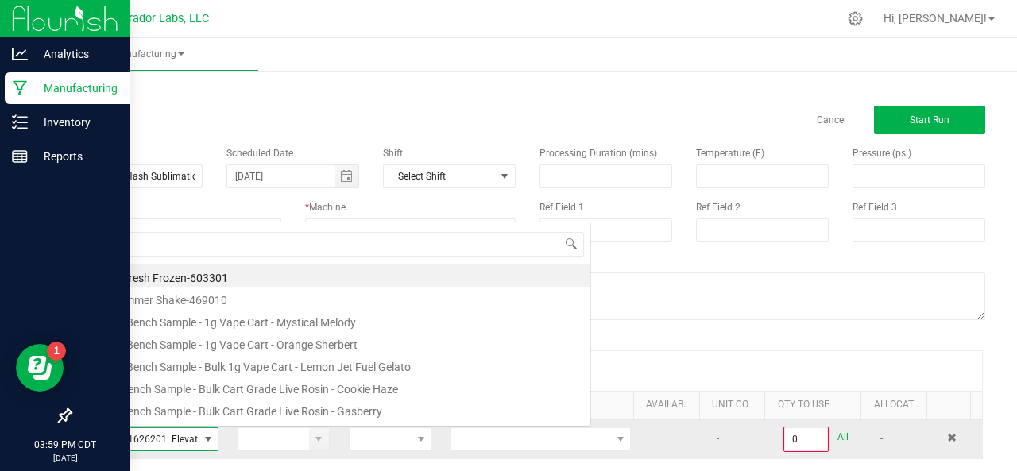
scroll to position [23, 130]
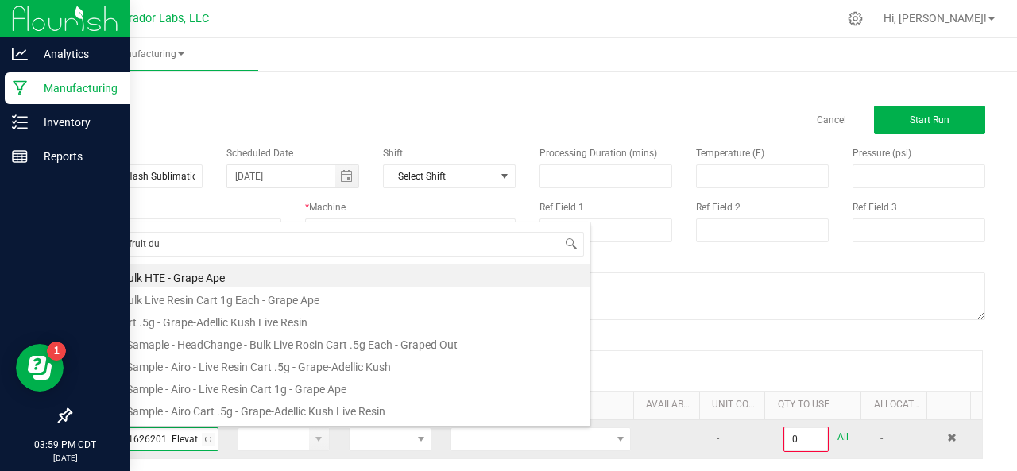
type input "grapefruit dur"
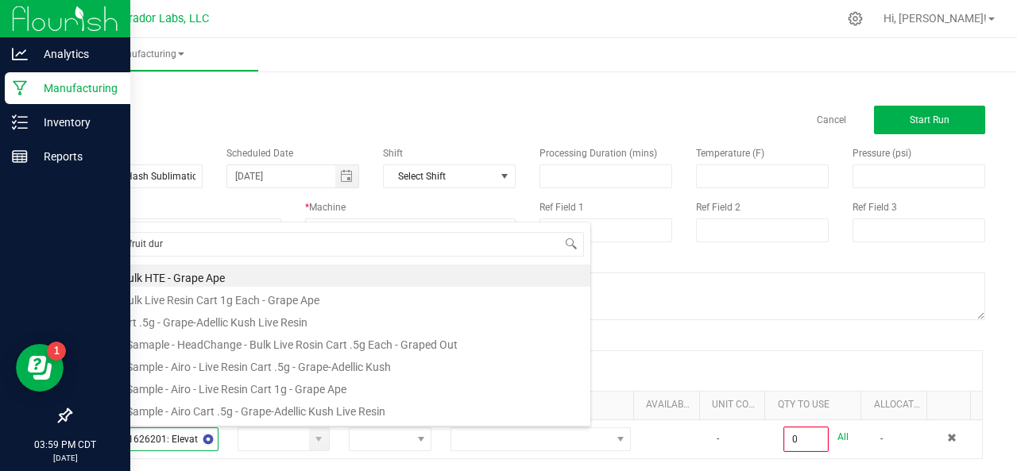
scroll to position [241, 0]
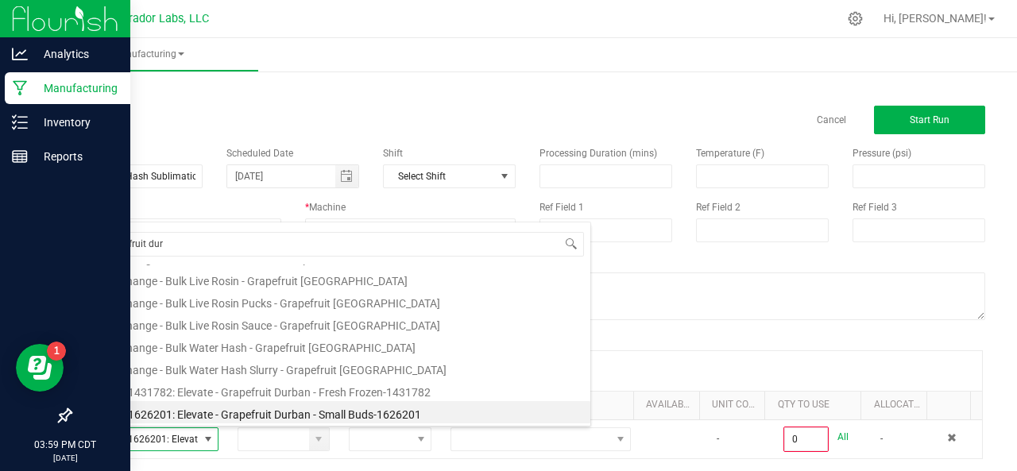
click at [221, 342] on li "HeadChange - Bulk Water Hash - Grapefruit [GEOGRAPHIC_DATA]" at bounding box center [336, 345] width 507 height 22
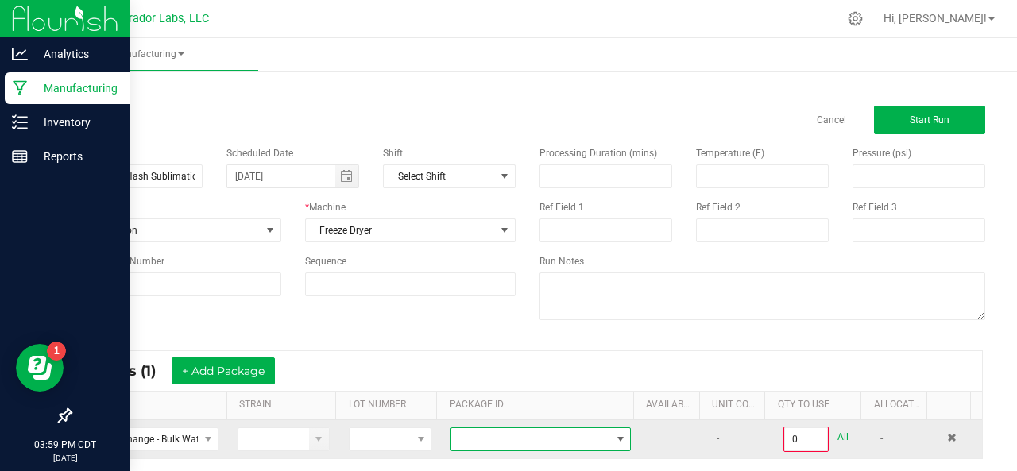
click at [489, 445] on span at bounding box center [530, 439] width 159 height 22
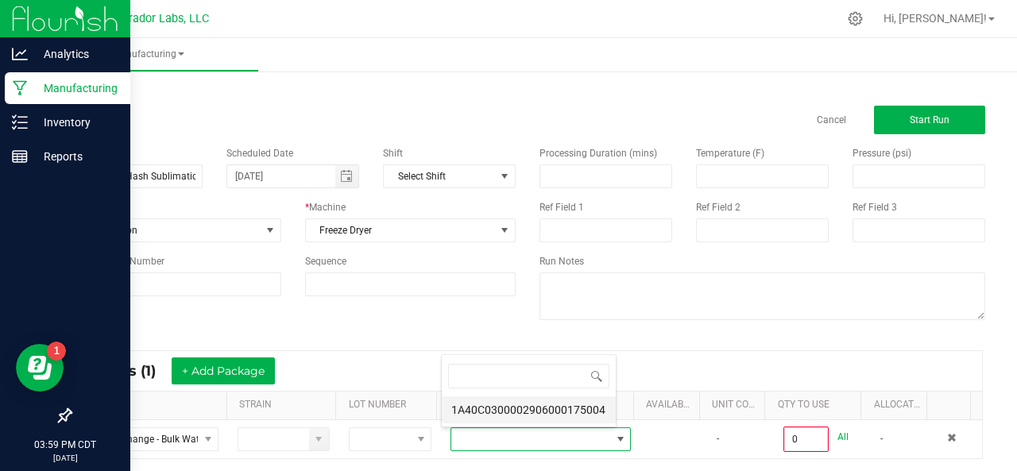
click at [492, 417] on li "1A40C0300002906000175004" at bounding box center [529, 409] width 174 height 27
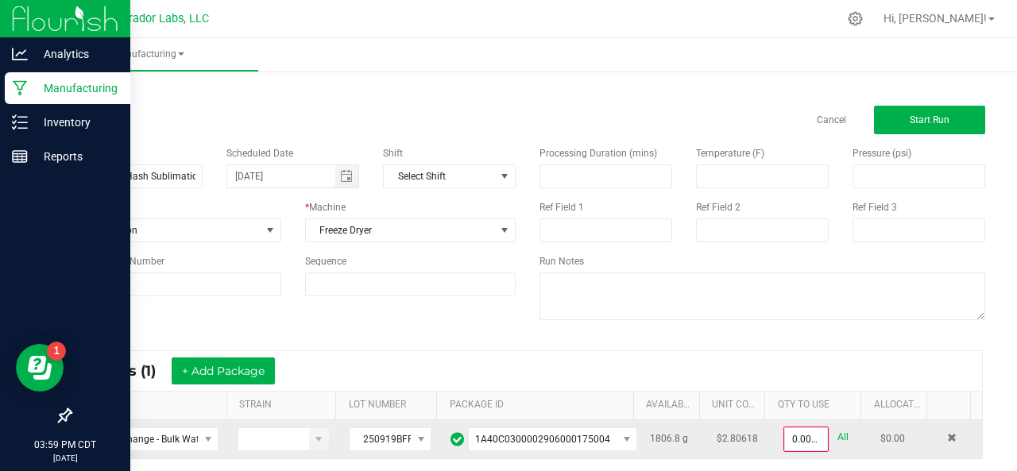
click at [837, 434] on link "All" at bounding box center [842, 437] width 11 height 21
type input "1806.8000 g"
click at [942, 112] on button "Start Run" at bounding box center [929, 120] width 111 height 29
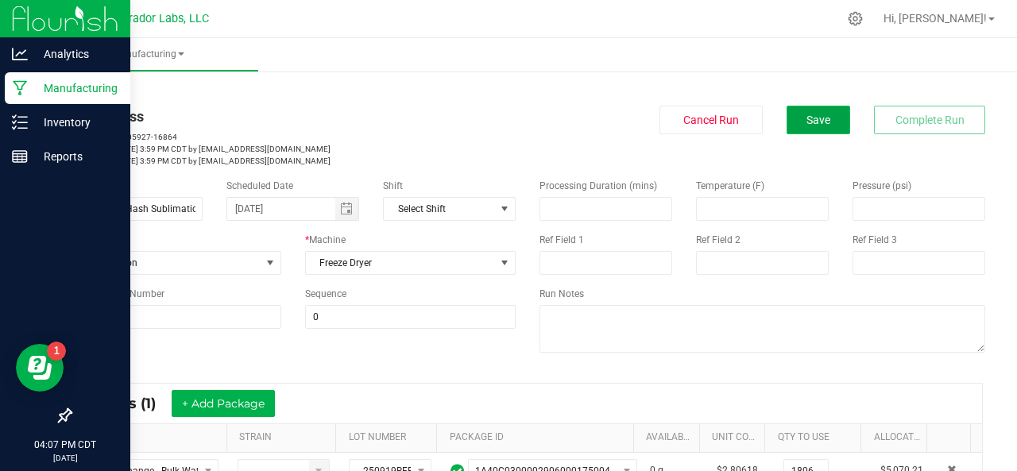
click at [811, 117] on span "Save" at bounding box center [818, 120] width 24 height 13
